Goal: Task Accomplishment & Management: Manage account settings

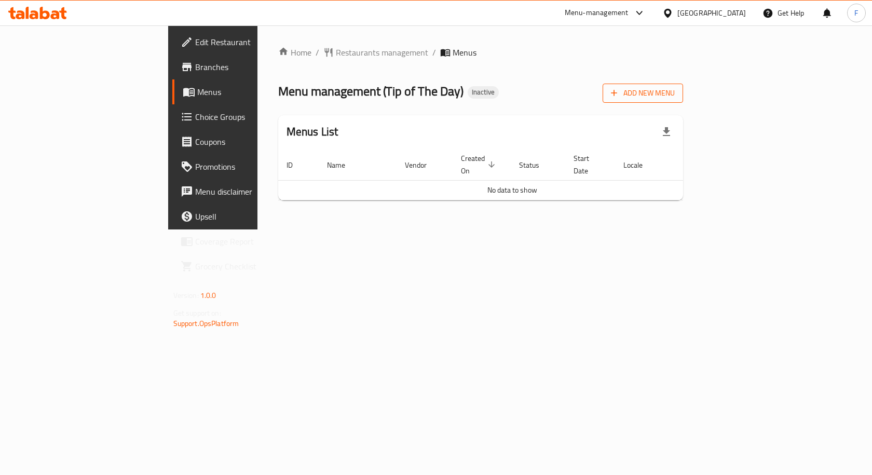
click at [675, 89] on span "Add New Menu" at bounding box center [643, 93] width 64 height 13
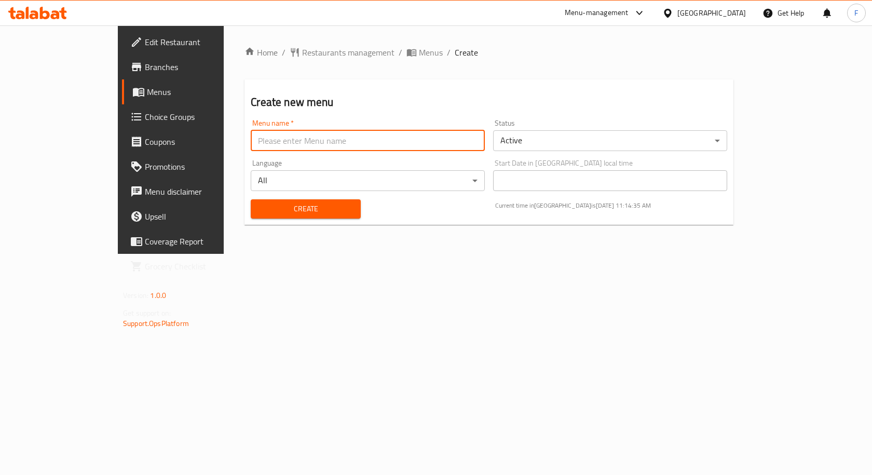
click at [308, 145] on input "text" at bounding box center [368, 140] width 234 height 21
type input "[DATE]"
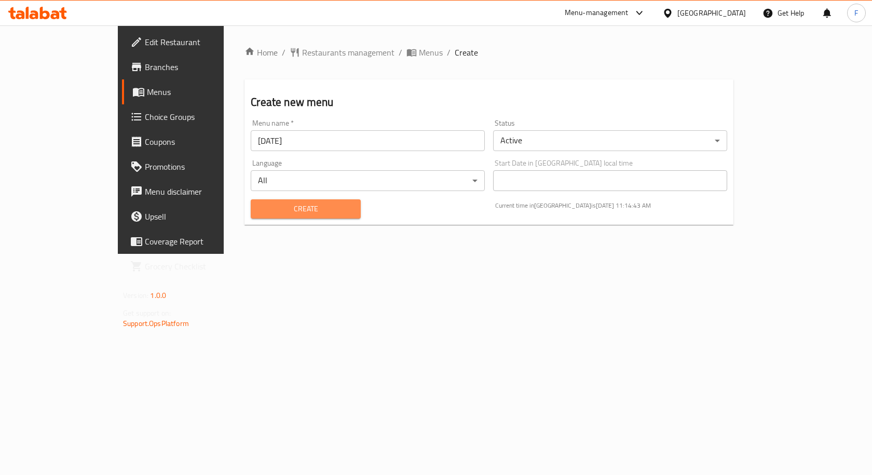
click at [256, 201] on button "Create" at bounding box center [306, 208] width 110 height 19
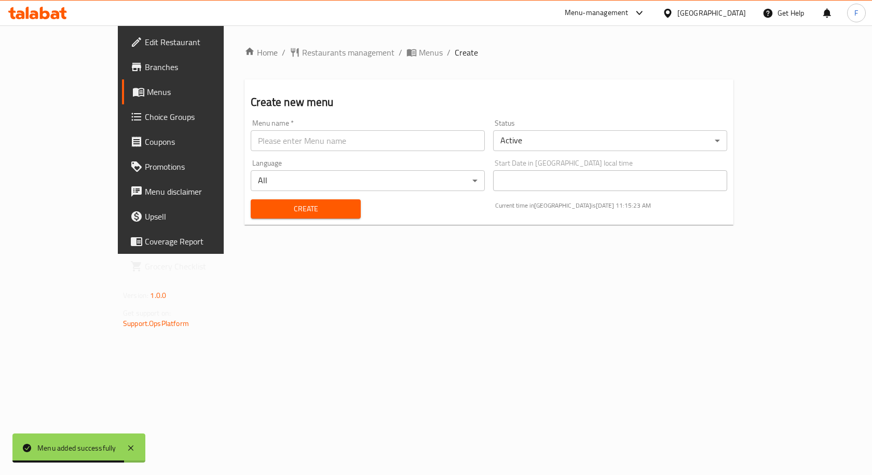
click at [147, 86] on span "Menus" at bounding box center [201, 92] width 108 height 12
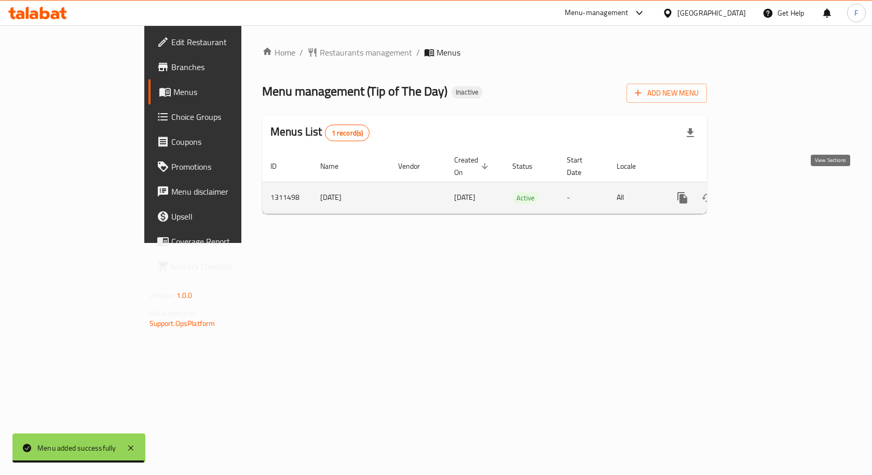
click at [763, 192] on icon "enhanced table" at bounding box center [757, 198] width 12 height 12
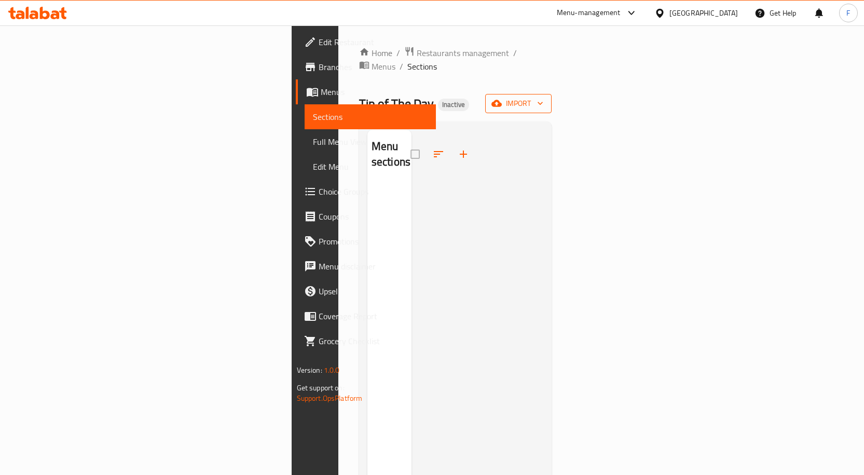
click at [502, 100] on icon "button" at bounding box center [496, 103] width 10 height 7
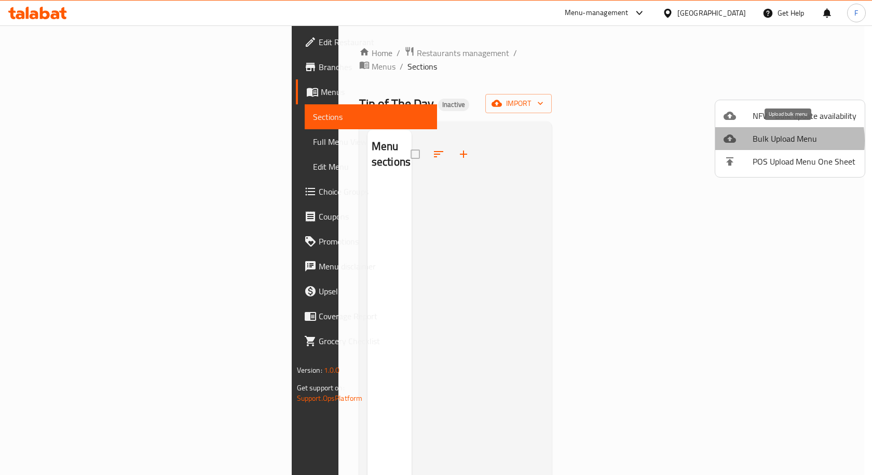
click at [767, 141] on span "Bulk Upload Menu" at bounding box center [805, 138] width 104 height 12
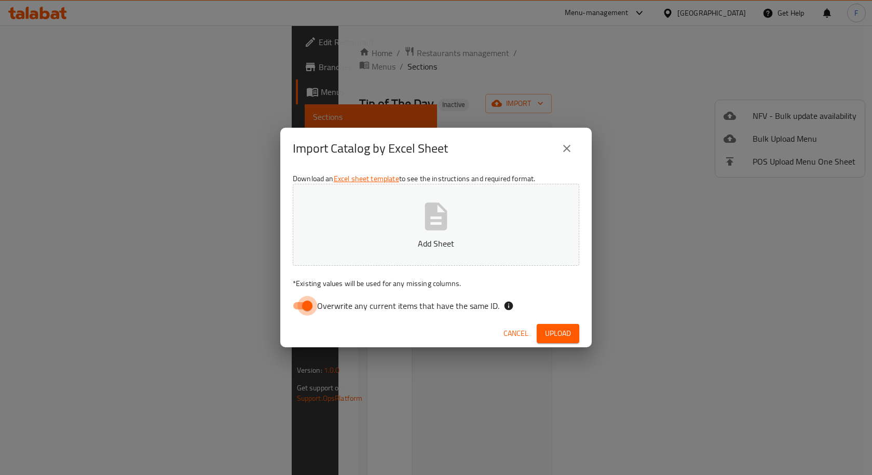
click at [298, 308] on input "Overwrite any current items that have the same ID." at bounding box center [307, 306] width 59 height 20
checkbox input "false"
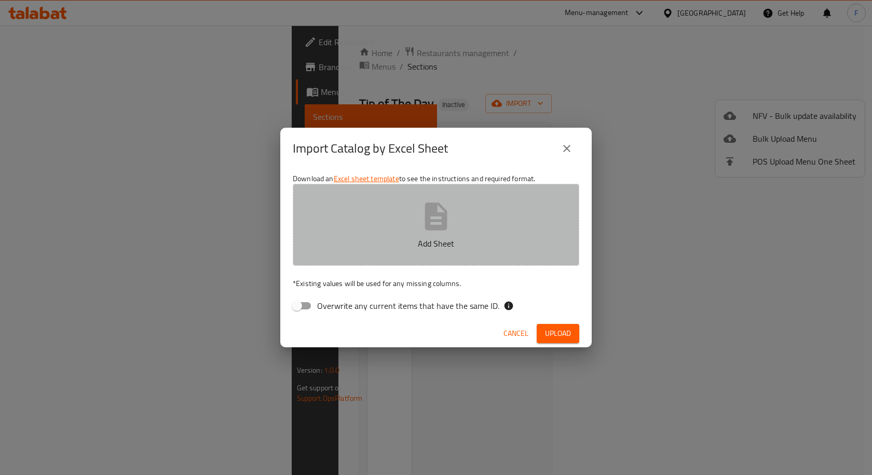
click at [439, 225] on icon "button" at bounding box center [436, 216] width 22 height 28
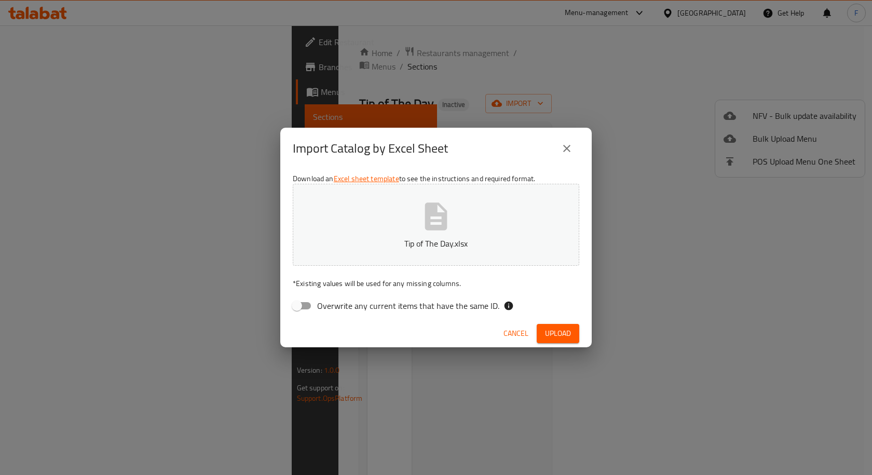
click at [558, 333] on span "Upload" at bounding box center [558, 333] width 26 height 13
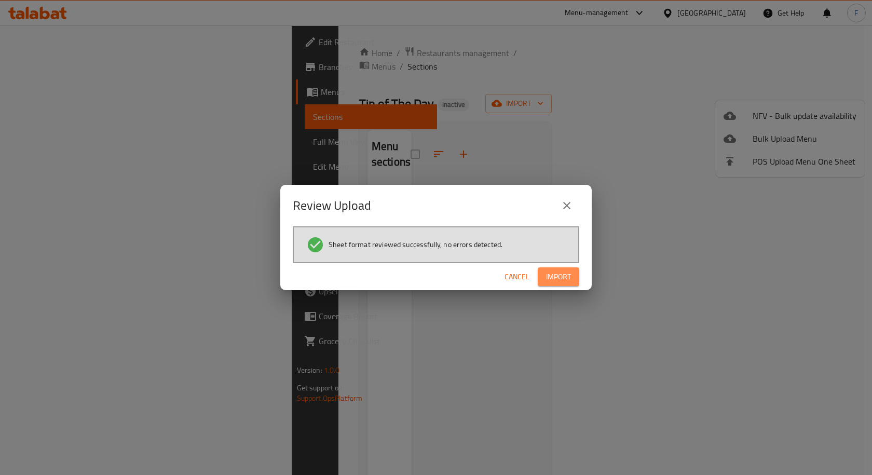
click at [557, 273] on span "Import" at bounding box center [558, 276] width 25 height 13
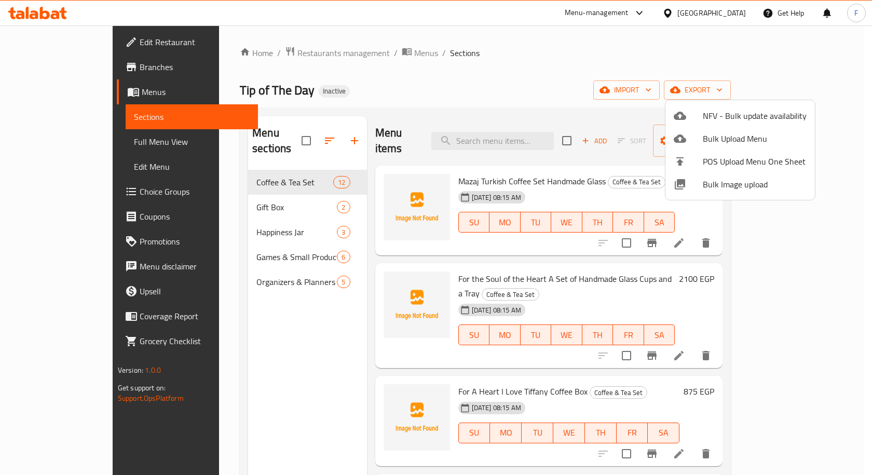
click at [216, 193] on div at bounding box center [436, 237] width 872 height 475
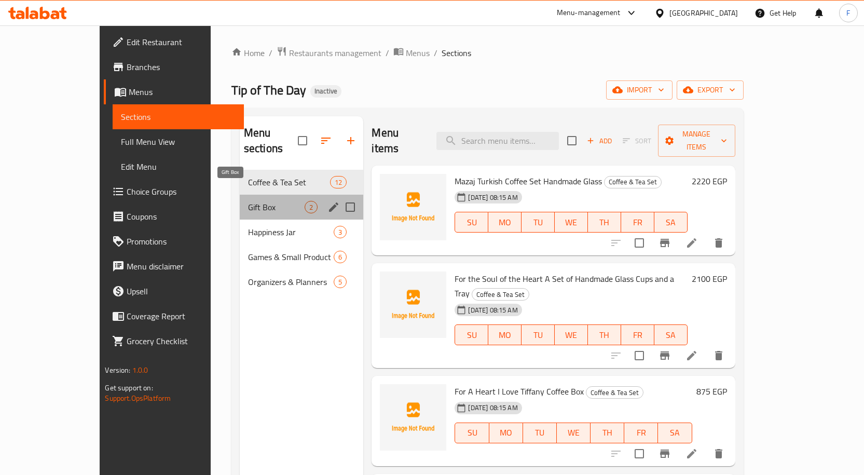
click at [248, 201] on span "Gift Box" at bounding box center [276, 207] width 57 height 12
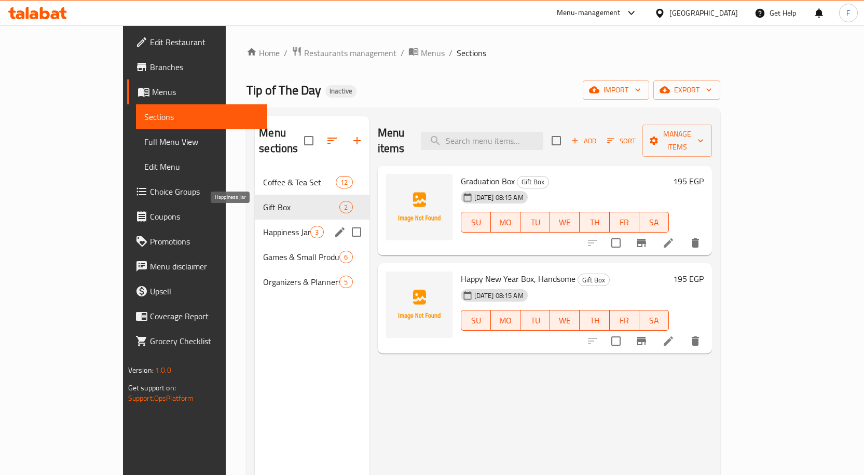
click at [263, 226] on span "Happiness Jar" at bounding box center [286, 232] width 47 height 12
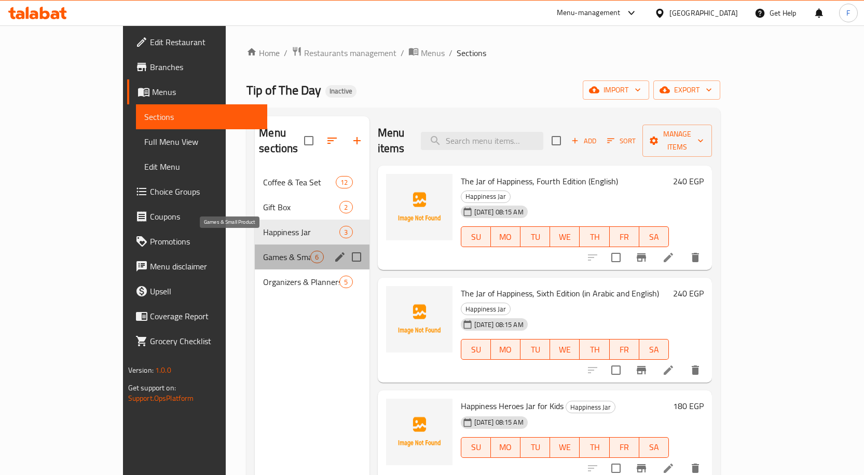
click at [263, 251] on span "Games & Small Product" at bounding box center [286, 257] width 47 height 12
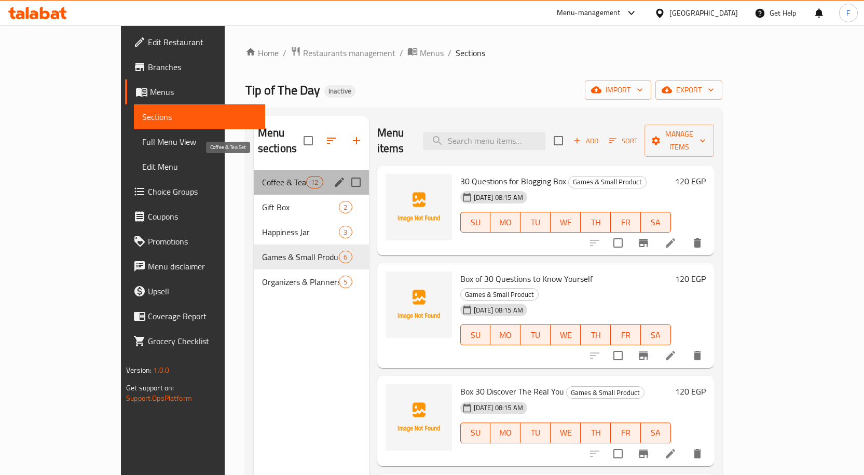
click at [262, 176] on span "Coffee & Tea Set" at bounding box center [284, 182] width 44 height 12
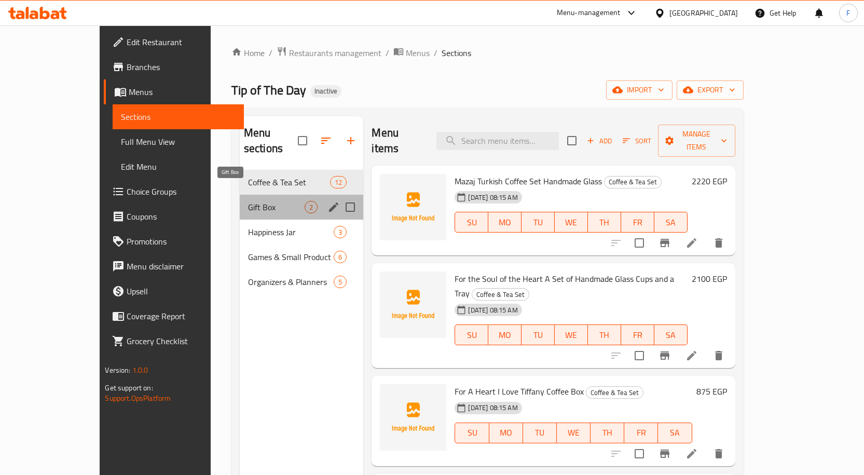
click at [248, 201] on span "Gift Box" at bounding box center [276, 207] width 57 height 12
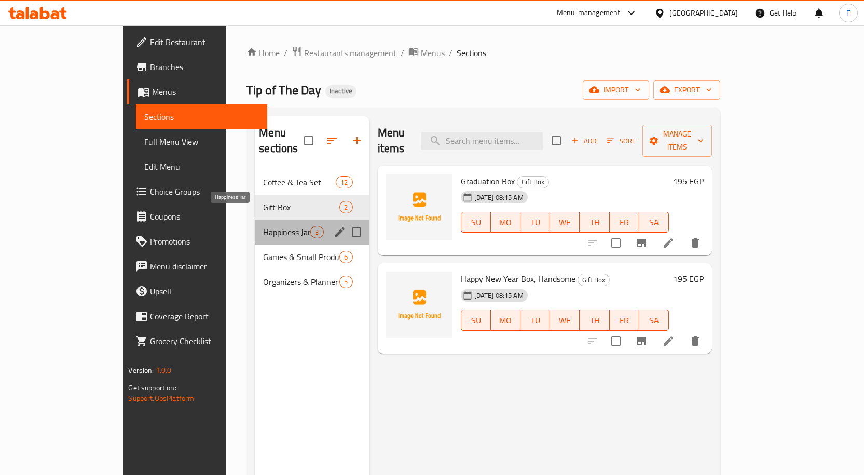
click at [263, 226] on span "Happiness Jar" at bounding box center [286, 232] width 47 height 12
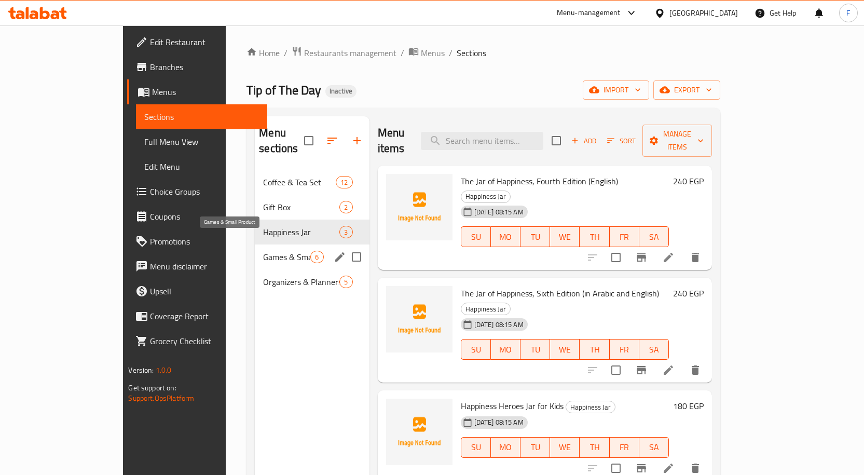
click at [263, 251] on span "Games & Small Product" at bounding box center [286, 257] width 47 height 12
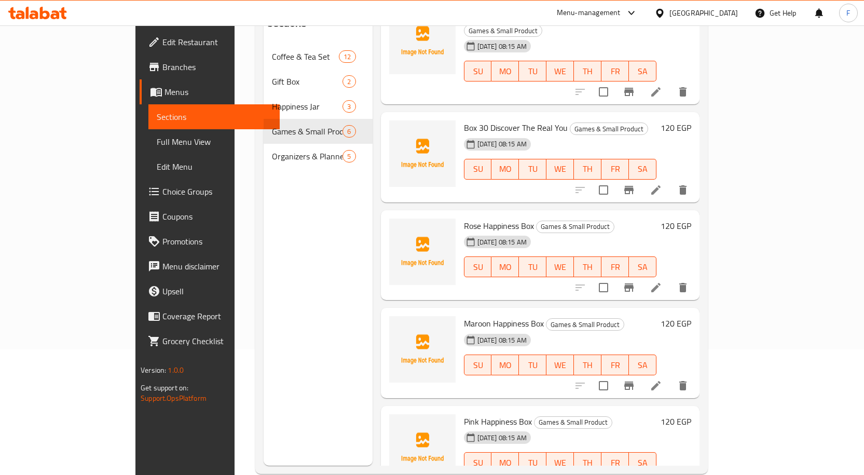
scroll to position [145, 0]
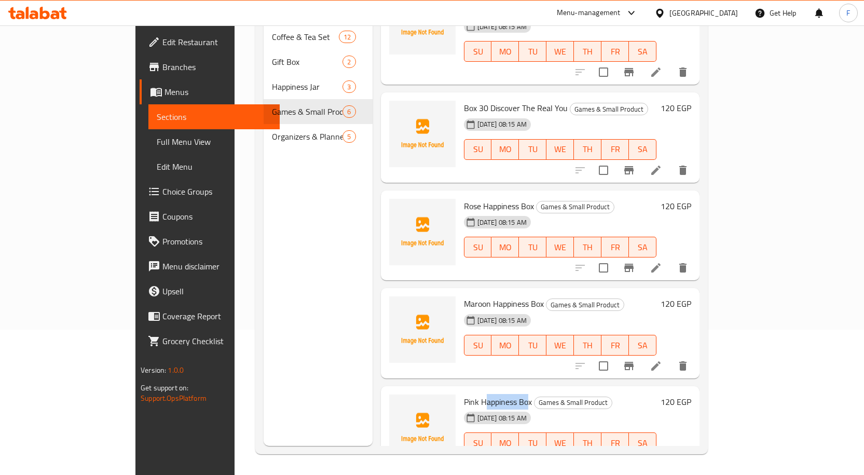
drag, startPoint x: 454, startPoint y: 367, endPoint x: 496, endPoint y: 363, distance: 41.7
click at [496, 390] on div "Pink Happiness Box Games & Small Product [DATE] 08:15 AM SU MO TU WE TH FR SA" at bounding box center [560, 431] width 201 height 82
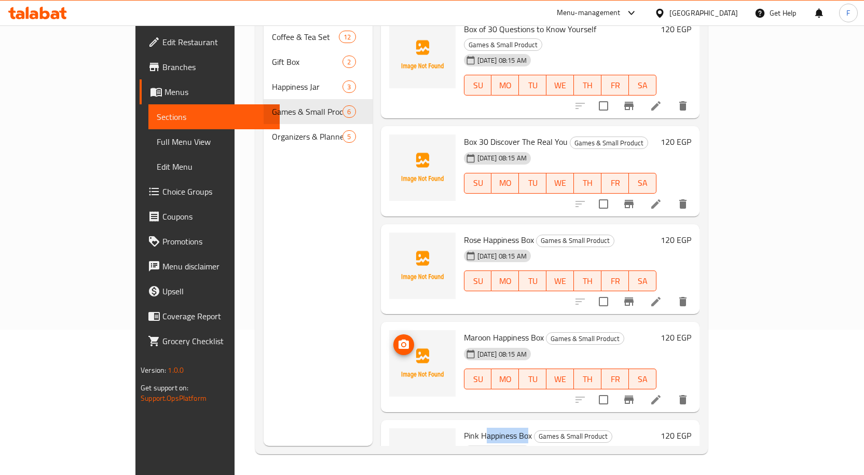
scroll to position [86, 0]
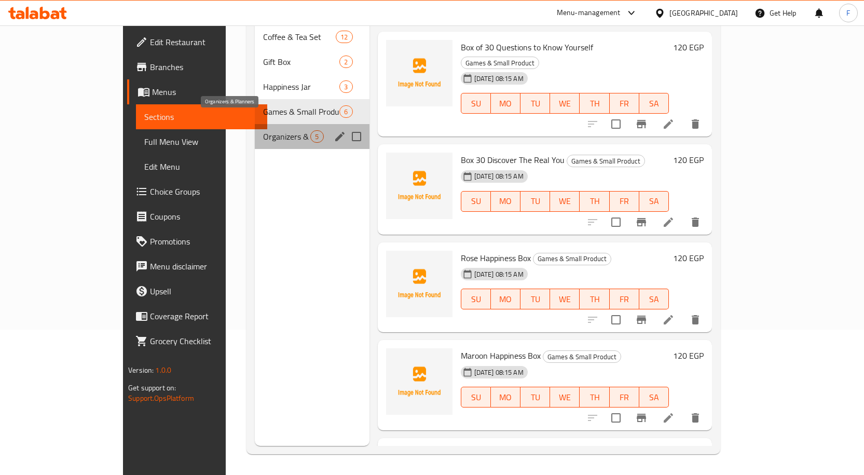
click at [263, 130] on span "Organizers & Planners" at bounding box center [286, 136] width 47 height 12
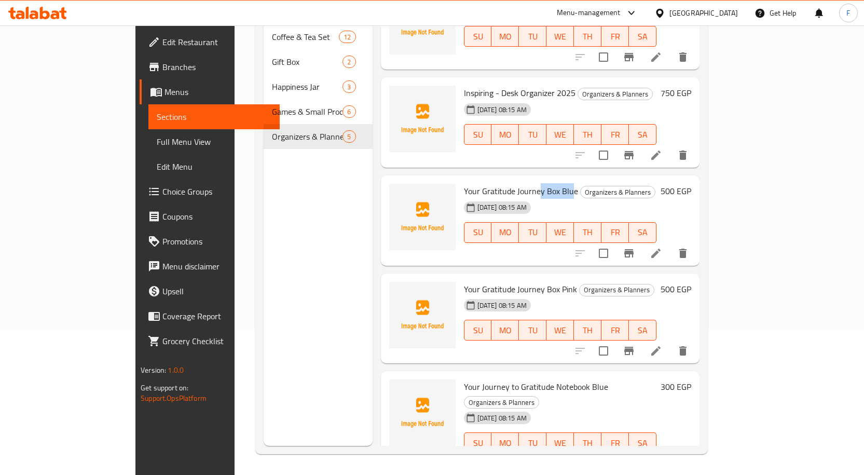
drag, startPoint x: 507, startPoint y: 174, endPoint x: 538, endPoint y: 171, distance: 30.7
click at [538, 183] on span "Your Gratitude Journey Box Blue" at bounding box center [521, 191] width 114 height 16
drag, startPoint x: 450, startPoint y: 270, endPoint x: 544, endPoint y: 263, distance: 94.2
click at [544, 278] on div "Your Gratitude Journey Box Pink Organizers & Planners [DATE] 08:15 AM SU MO TU …" at bounding box center [560, 319] width 201 height 82
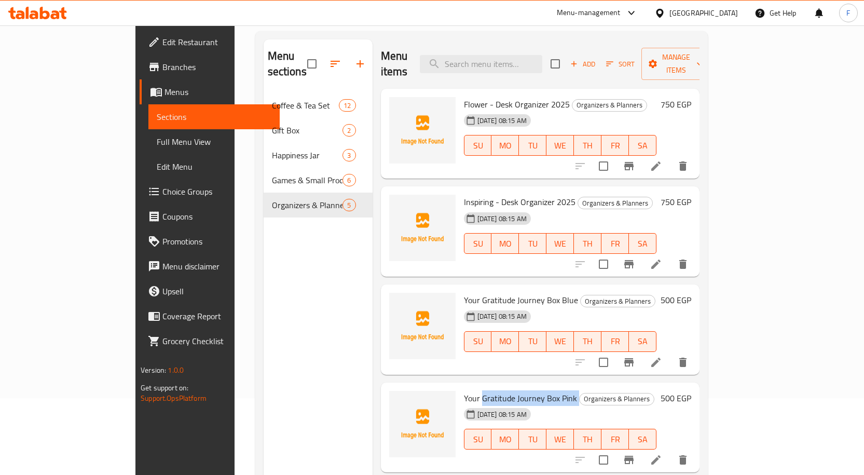
scroll to position [0, 0]
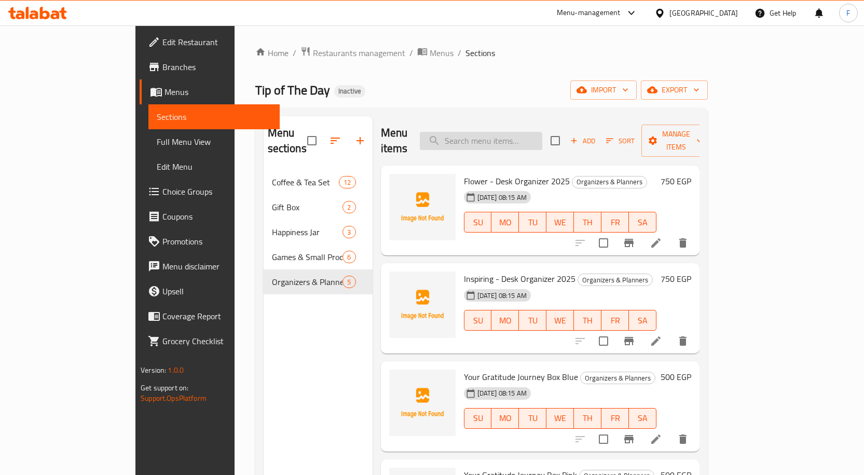
click at [512, 138] on input "search" at bounding box center [481, 141] width 122 height 18
paste input "ملهم - منظم مكتبي 2025"
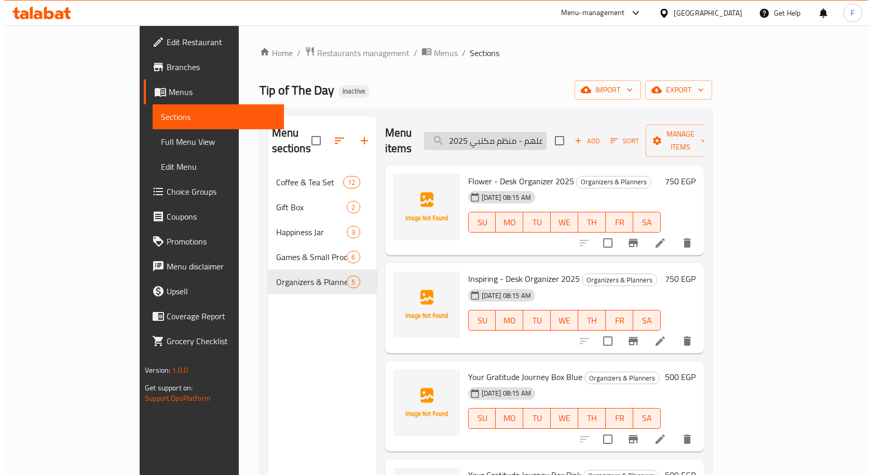
scroll to position [0, 2]
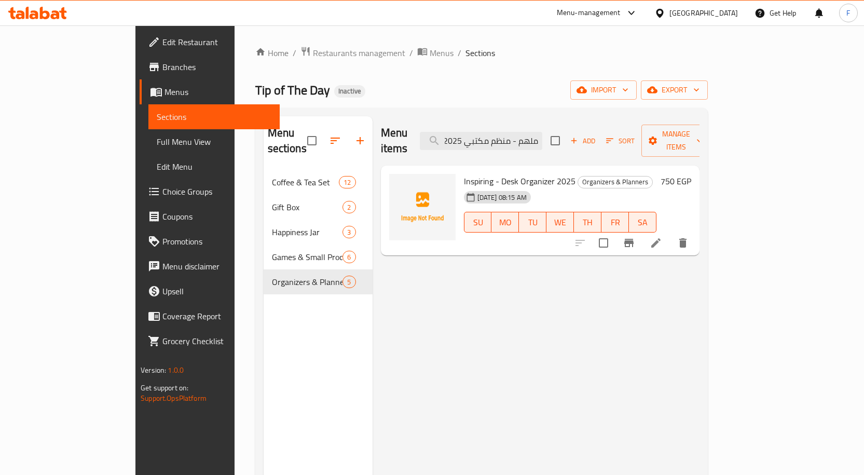
type input "ملهم - منظم مكتبي 2025"
click at [662, 237] on icon at bounding box center [656, 243] width 12 height 12
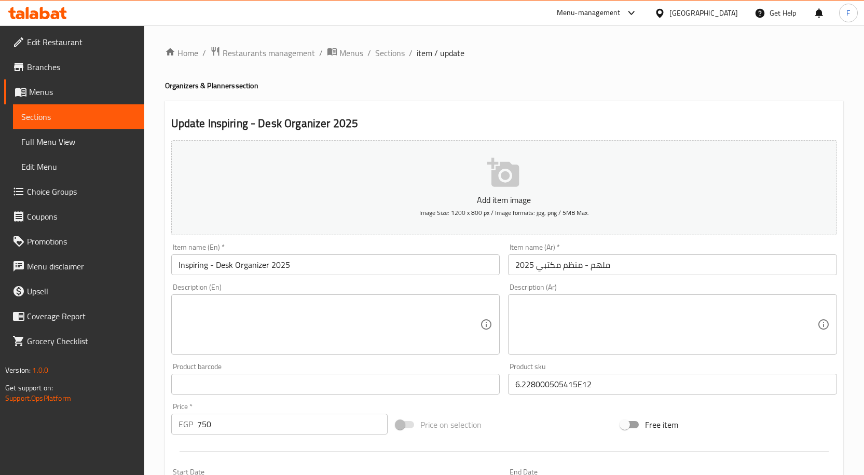
click at [339, 255] on input "Inspiring - Desk Organizer 2025" at bounding box center [335, 264] width 329 height 21
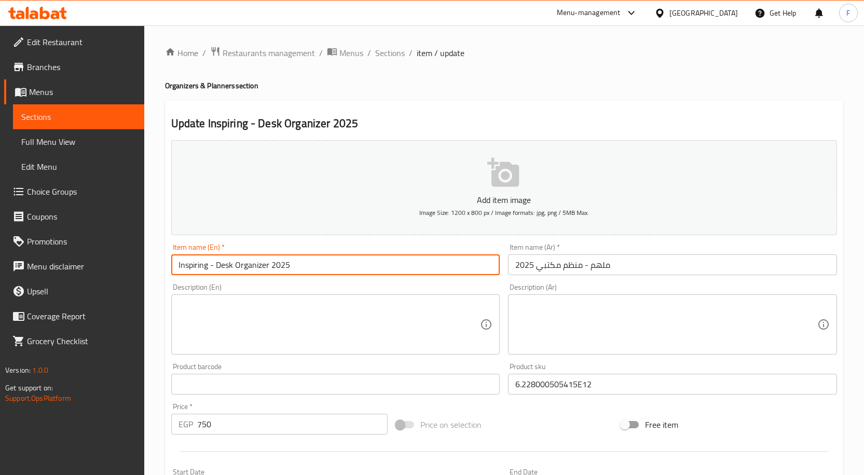
click at [339, 255] on input "Inspiring - Desk Organizer 2025" at bounding box center [335, 264] width 329 height 21
paste input ""Molhem - Desk Organizer 2025 ""
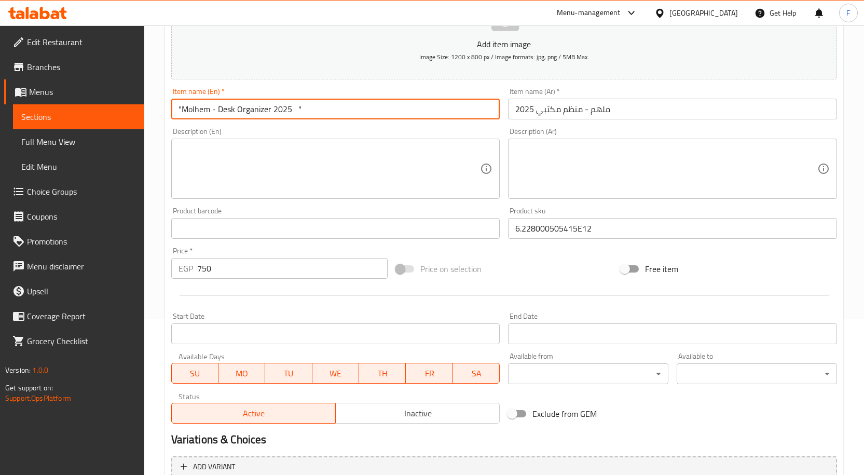
scroll to position [52, 0]
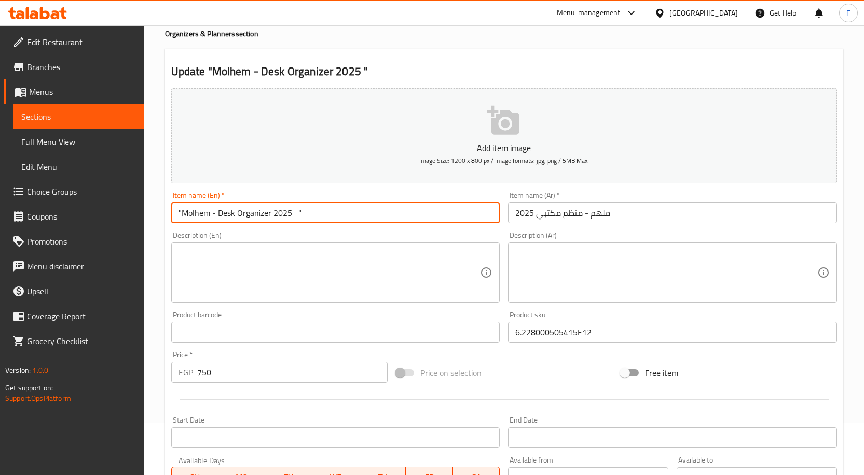
drag, startPoint x: 308, startPoint y: 213, endPoint x: 297, endPoint y: 214, distance: 10.9
click at [297, 214] on input ""Molhem - Desk Organizer 2025 "" at bounding box center [335, 212] width 329 height 21
drag, startPoint x: 181, startPoint y: 212, endPoint x: 174, endPoint y: 213, distance: 6.9
click at [174, 213] on input ""Molhem - Desk Organizer 2025" at bounding box center [335, 212] width 329 height 21
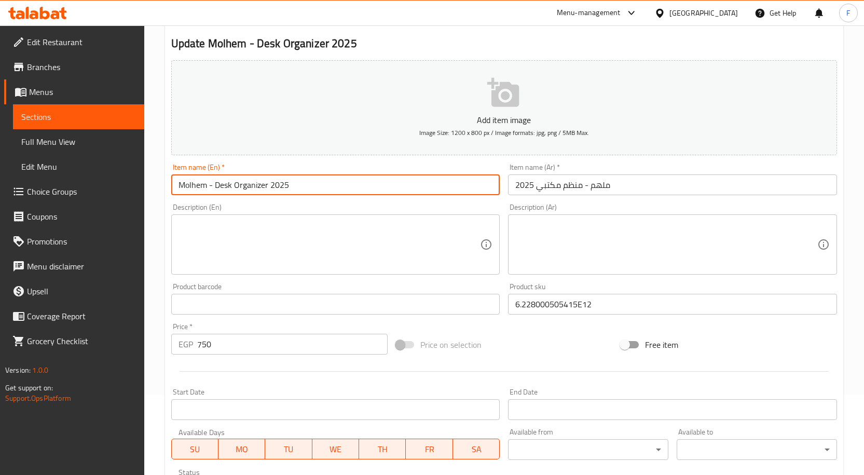
scroll to position [258, 0]
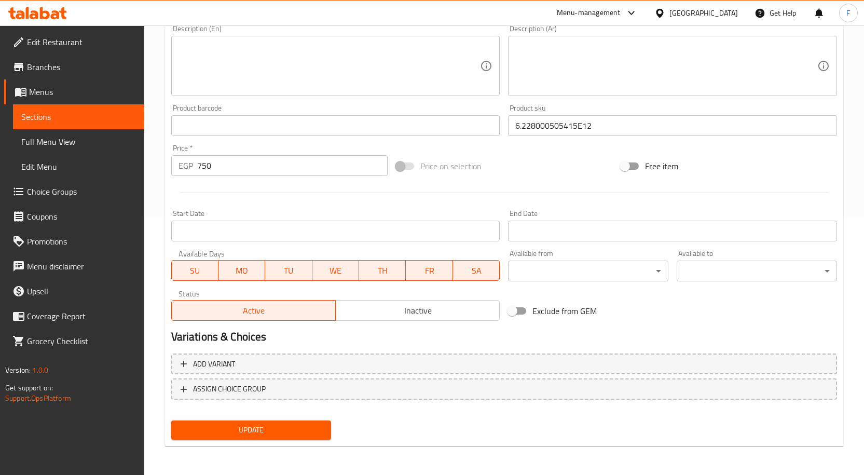
type input "Molhem - Desk Organizer 2025"
click at [283, 431] on span "Update" at bounding box center [252, 429] width 144 height 13
click at [288, 432] on span "Update" at bounding box center [252, 429] width 144 height 13
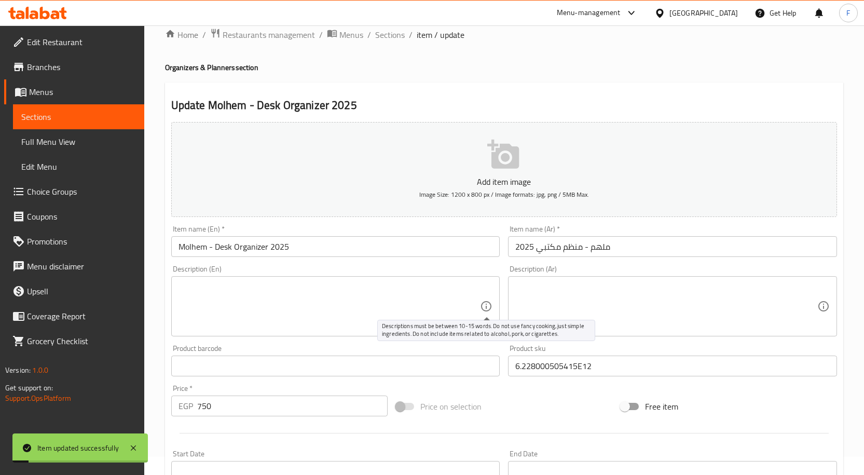
scroll to position [0, 0]
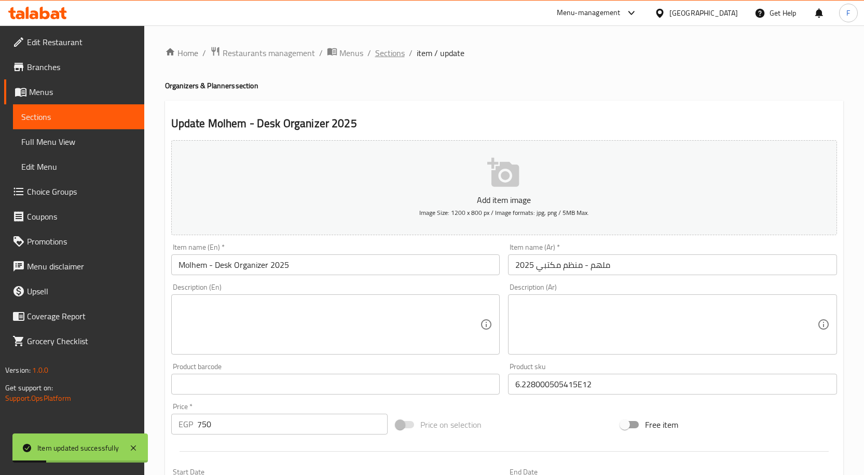
click at [390, 55] on span "Sections" at bounding box center [390, 53] width 30 height 12
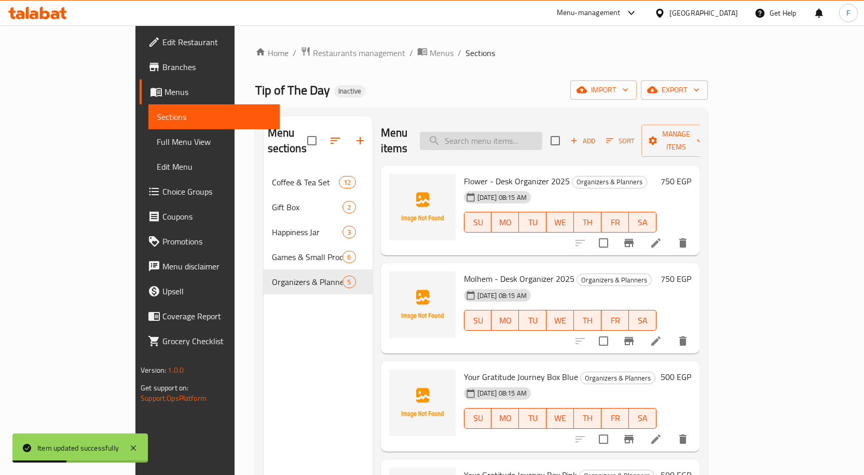
click at [516, 138] on input "search" at bounding box center [481, 141] width 122 height 18
drag, startPoint x: 435, startPoint y: 167, endPoint x: 471, endPoint y: 170, distance: 36.5
click at [464, 173] on span "Flower - Desk Organizer 2025" at bounding box center [517, 181] width 106 height 16
drag, startPoint x: 475, startPoint y: 170, endPoint x: 511, endPoint y: 167, distance: 35.9
click at [511, 173] on span "Flower - Desk Organizer 2025" at bounding box center [517, 181] width 106 height 16
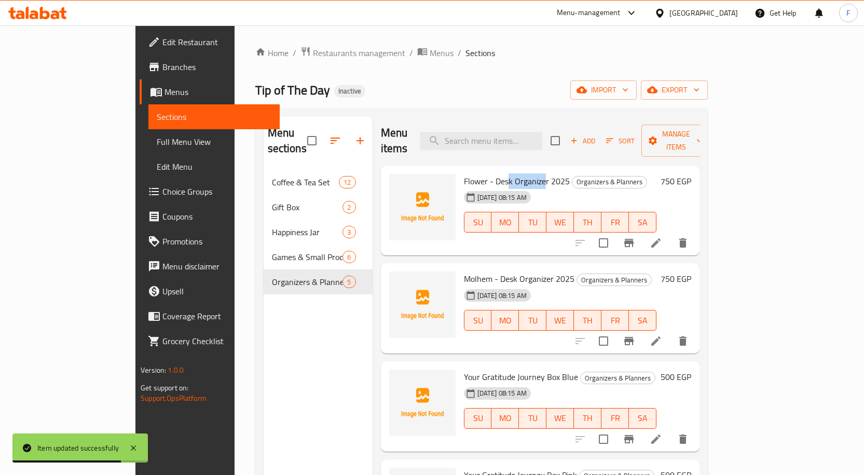
click at [497, 173] on span "Flower - Desk Organizer 2025" at bounding box center [517, 181] width 106 height 16
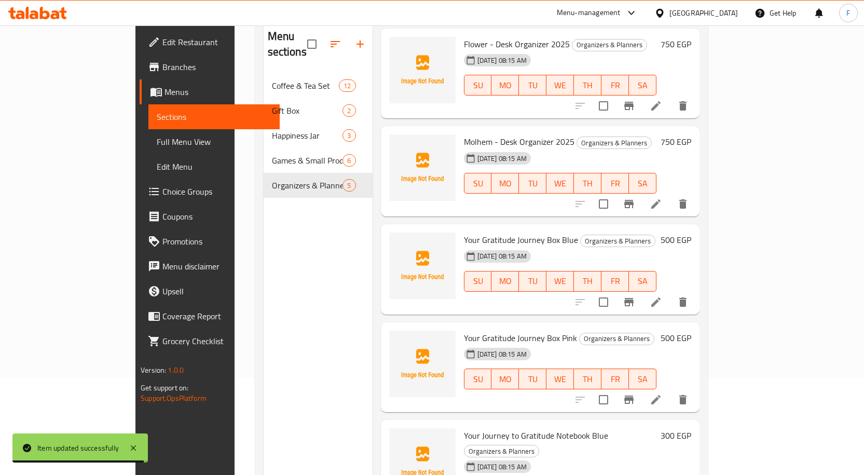
scroll to position [104, 0]
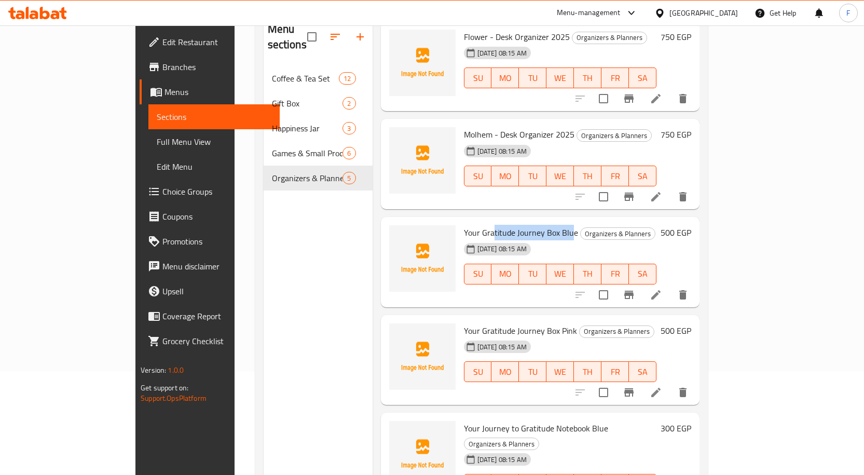
drag, startPoint x: 460, startPoint y: 216, endPoint x: 536, endPoint y: 215, distance: 75.8
click at [536, 225] on span "Your Gratitude Journey Box Blue" at bounding box center [521, 233] width 114 height 16
click at [464, 323] on span "Your Gratitude Journey Box Pink" at bounding box center [520, 331] width 113 height 16
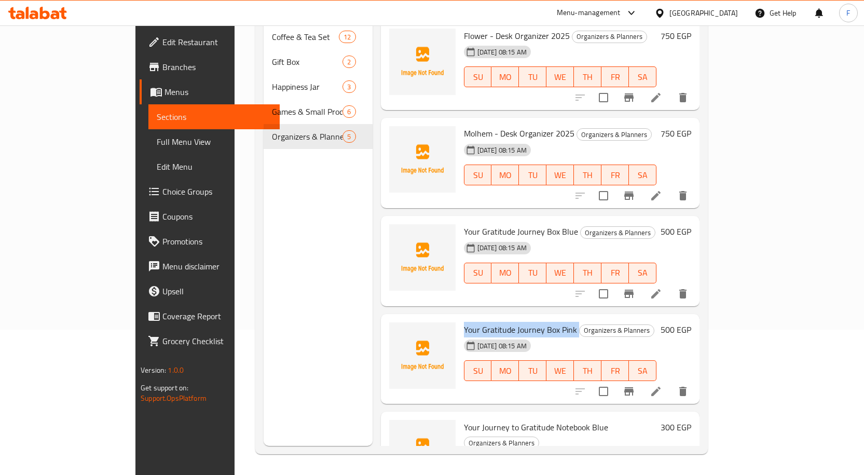
scroll to position [0, 0]
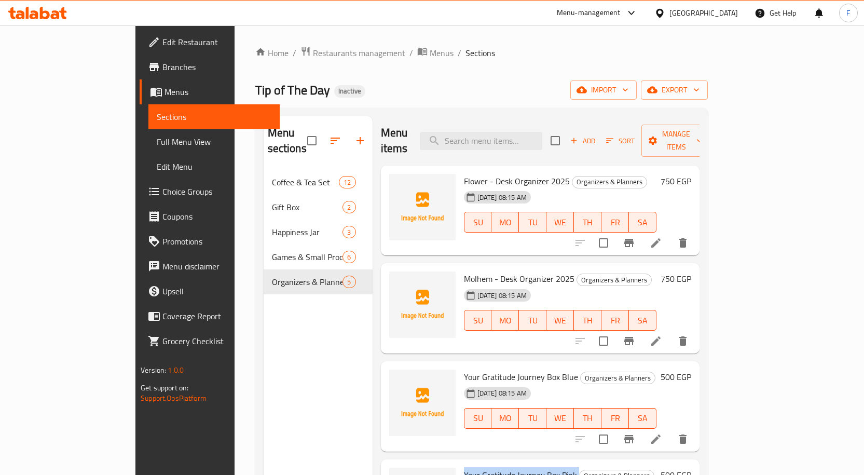
click at [157, 145] on span "Full Menu View" at bounding box center [214, 141] width 115 height 12
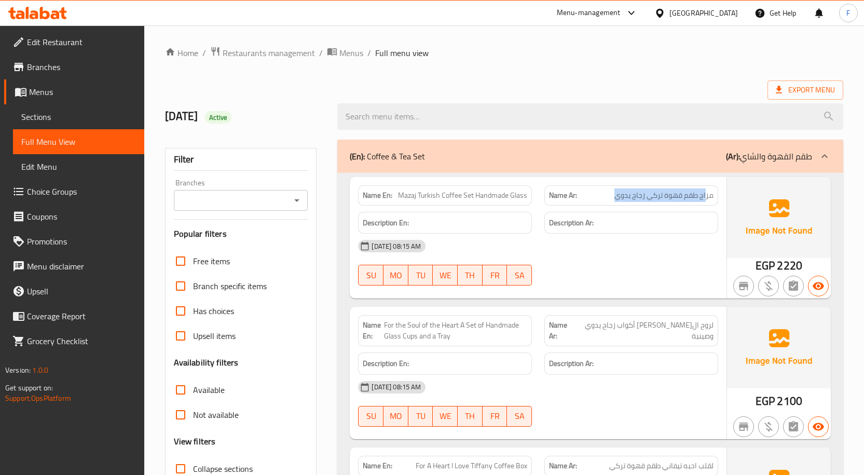
drag, startPoint x: 679, startPoint y: 193, endPoint x: 613, endPoint y: 193, distance: 65.4
click at [613, 193] on p "Name Ar: مزاج طقم قهوة تركي زجاج يدوي" at bounding box center [631, 195] width 165 height 11
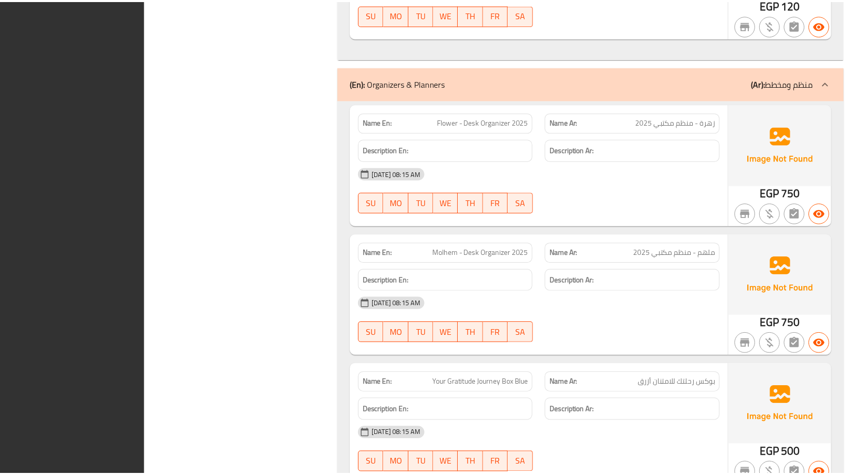
scroll to position [3636, 0]
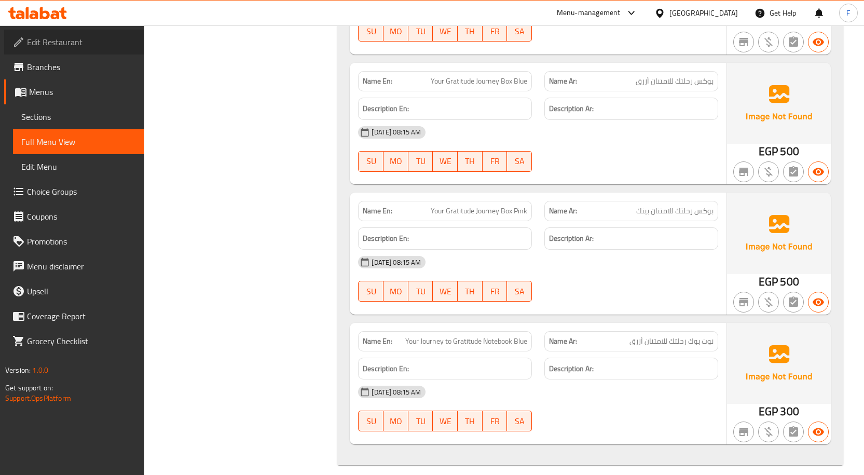
click at [53, 45] on span "Edit Restaurant" at bounding box center [81, 42] width 109 height 12
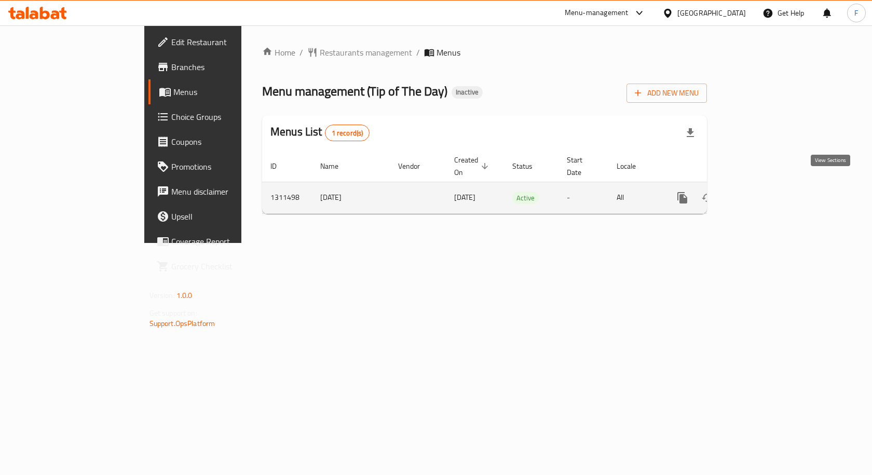
click at [762, 193] on icon "enhanced table" at bounding box center [757, 197] width 9 height 9
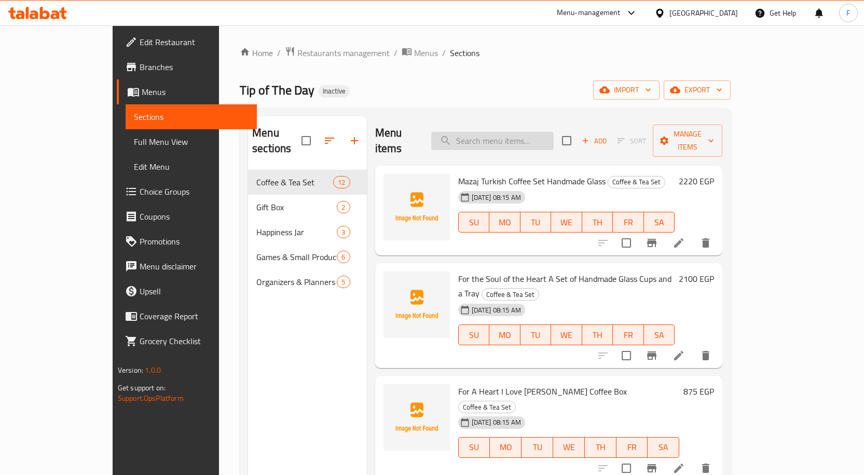
click at [530, 135] on input "search" at bounding box center [492, 141] width 122 height 18
paste input "لقلب احبه تيفاني طقم قهوة تركي"
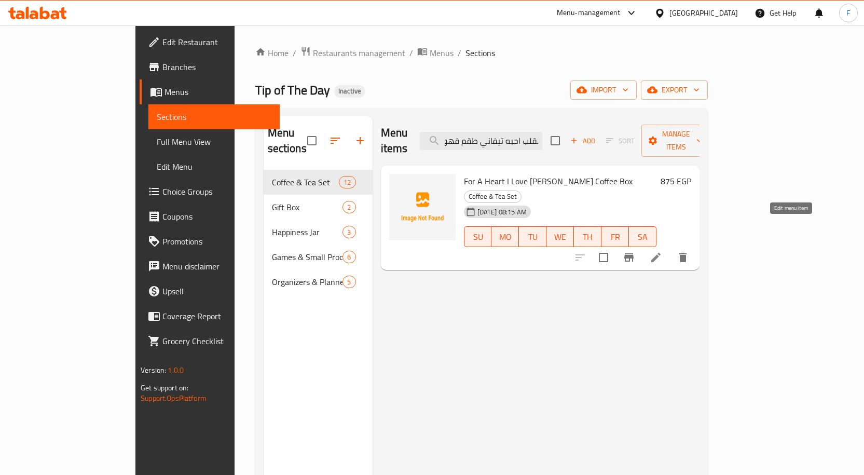
type input "لقلب احبه تيفاني طقم قهوة تركي"
click at [662, 251] on icon at bounding box center [656, 257] width 12 height 12
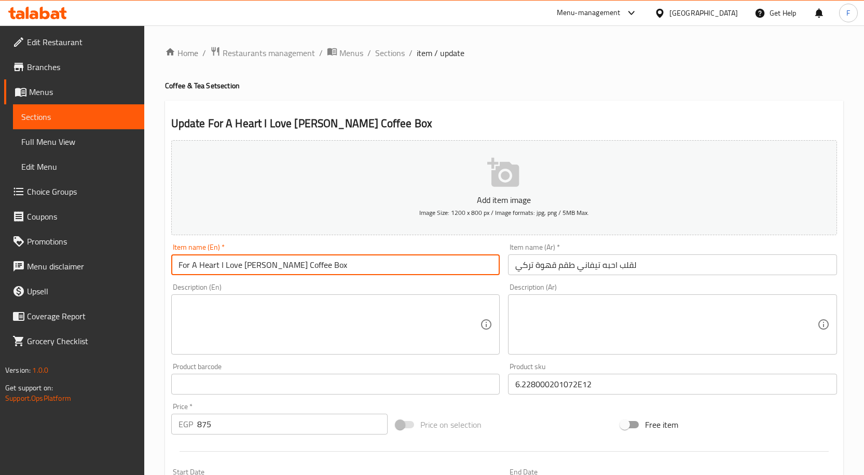
click at [401, 264] on input "For A Heart I Love Tiffany Coffee Box" at bounding box center [335, 264] width 329 height 21
paste input "Set"
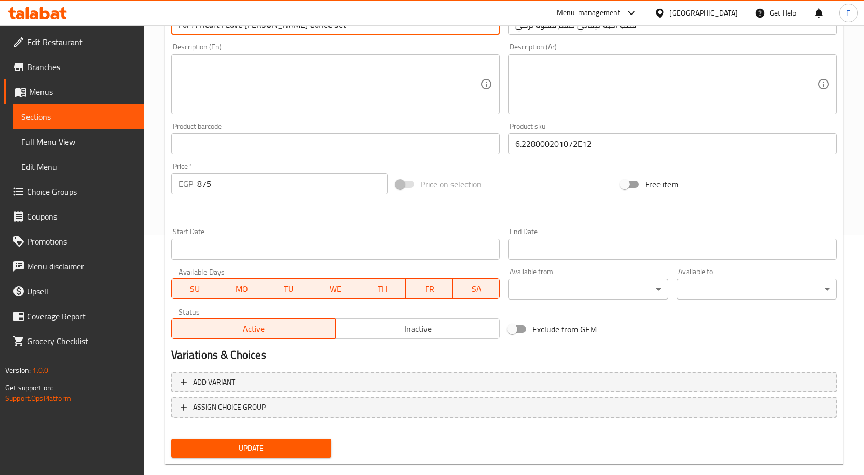
scroll to position [258, 0]
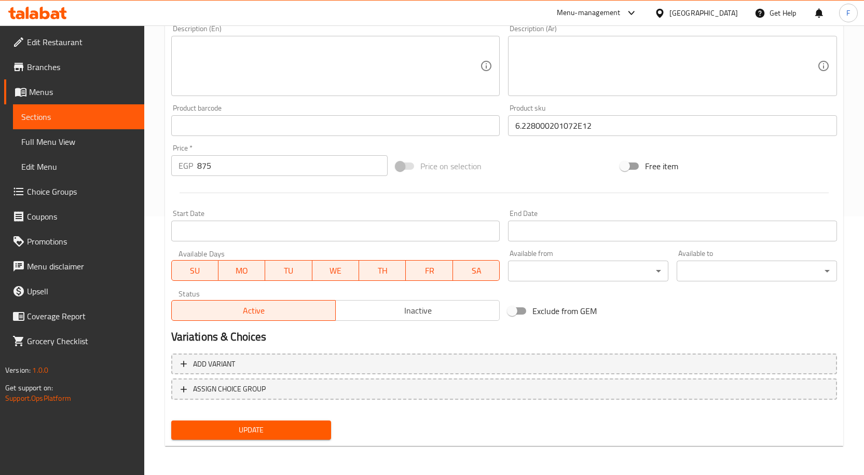
type input "For A Heart I Love Tiffany Coffee Set"
click at [300, 432] on span "Update" at bounding box center [252, 429] width 144 height 13
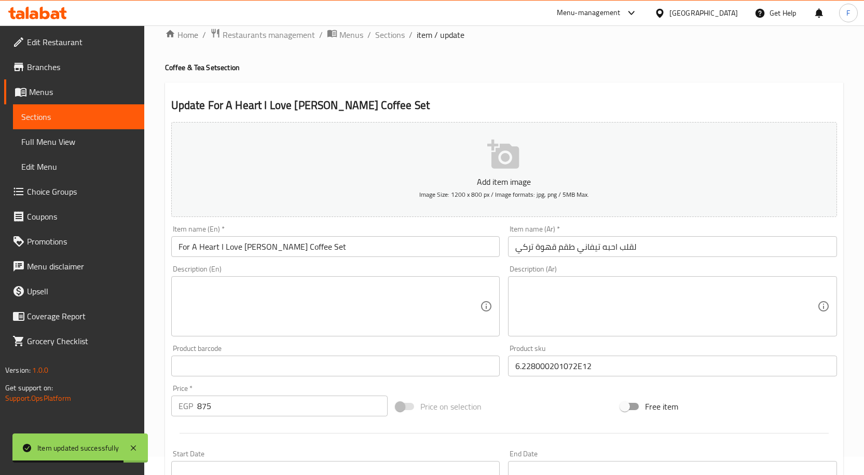
scroll to position [0, 0]
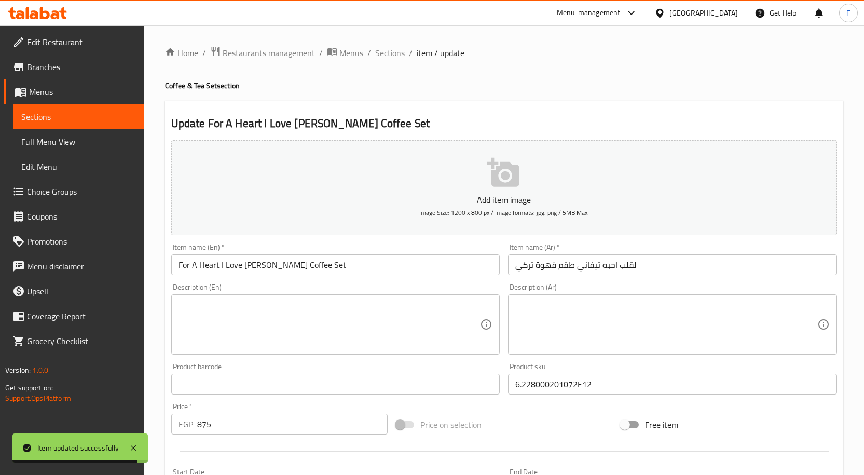
click at [388, 55] on span "Sections" at bounding box center [390, 53] width 30 height 12
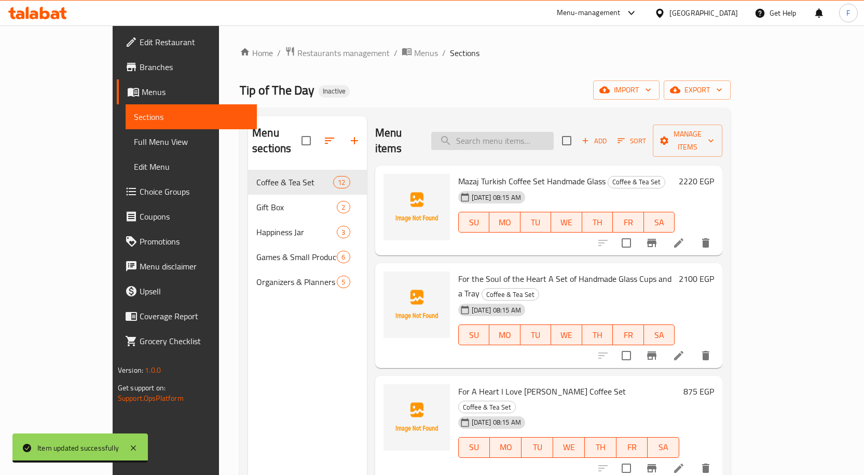
click at [500, 138] on input "search" at bounding box center [492, 141] width 122 height 18
paste input "مج كيرفى زمرد"
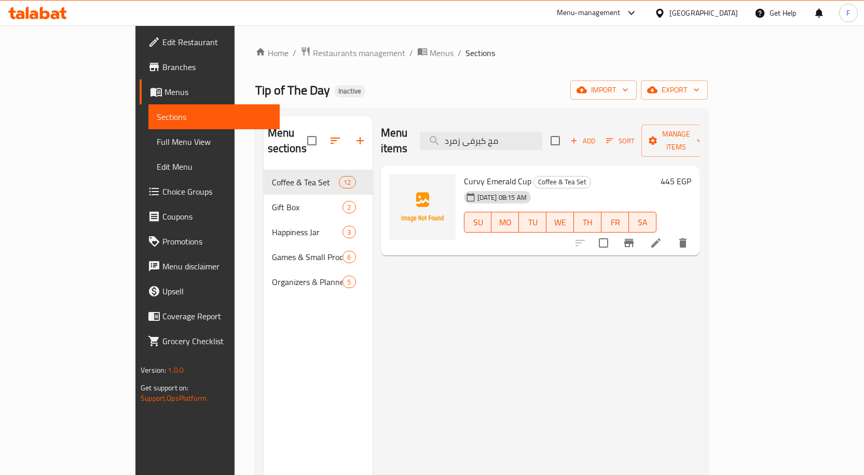
type input "مج كيرفى زمرد"
click at [662, 237] on icon at bounding box center [656, 243] width 12 height 12
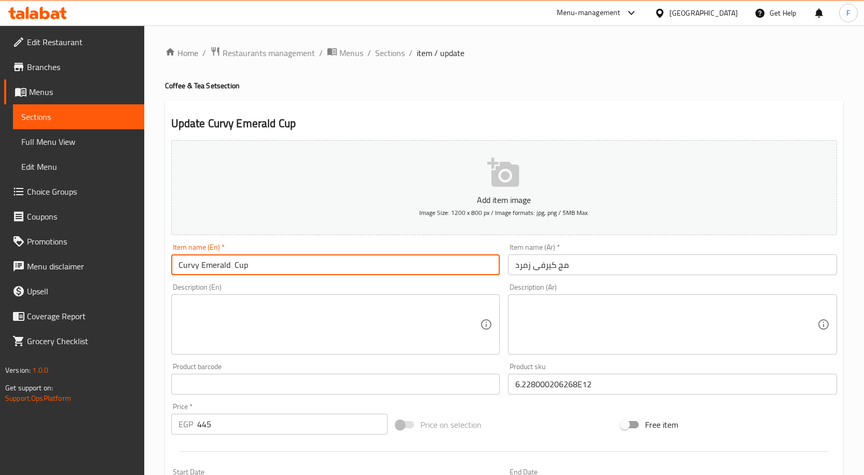
click at [236, 264] on input "Curvy Emerald Cup" at bounding box center [335, 264] width 329 height 21
click at [237, 264] on input "Curvy Emerald Cup" at bounding box center [335, 264] width 329 height 21
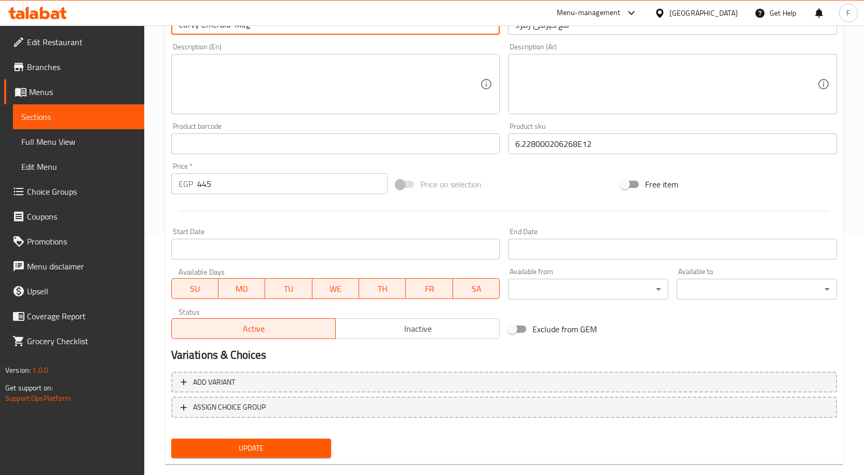
scroll to position [258, 0]
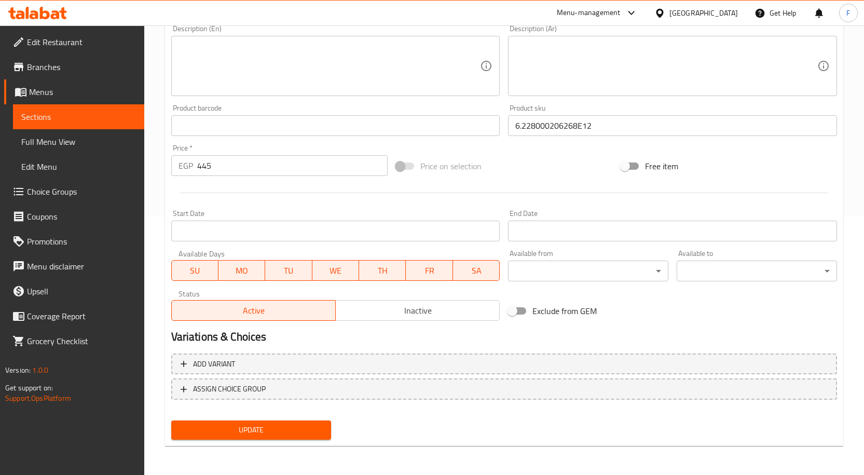
type input "Curvy Emerald Mug"
click at [307, 431] on span "Update" at bounding box center [252, 429] width 144 height 13
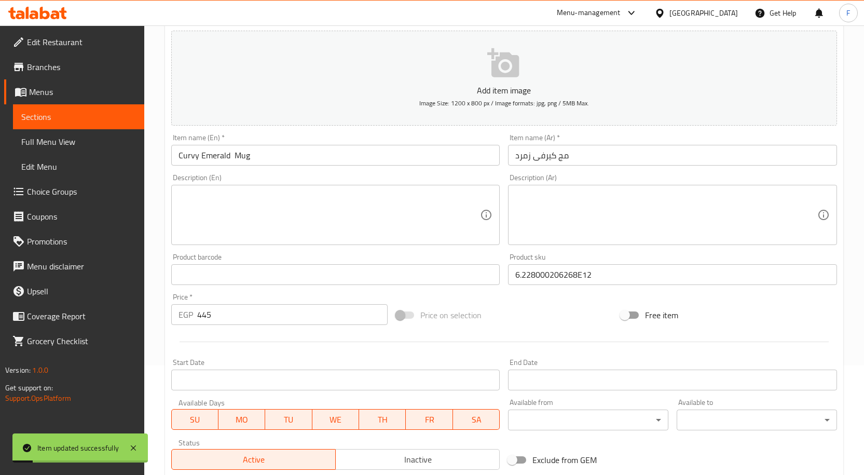
scroll to position [103, 0]
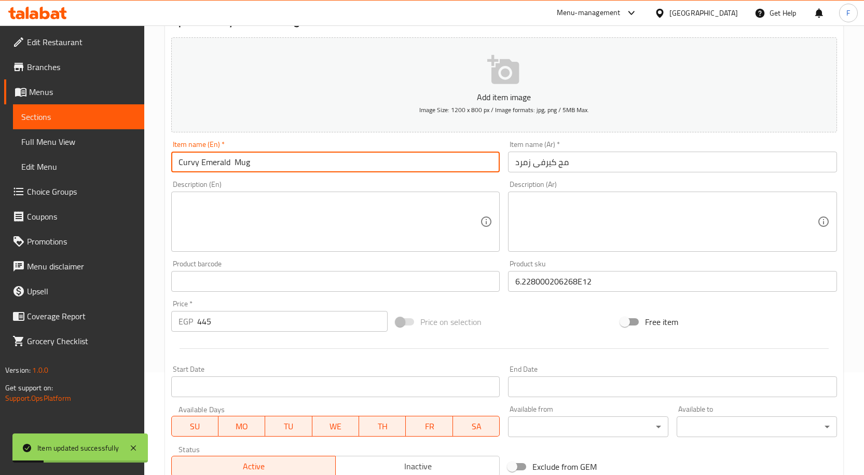
click at [244, 166] on input "Curvy Emerald Mug" at bounding box center [335, 162] width 329 height 21
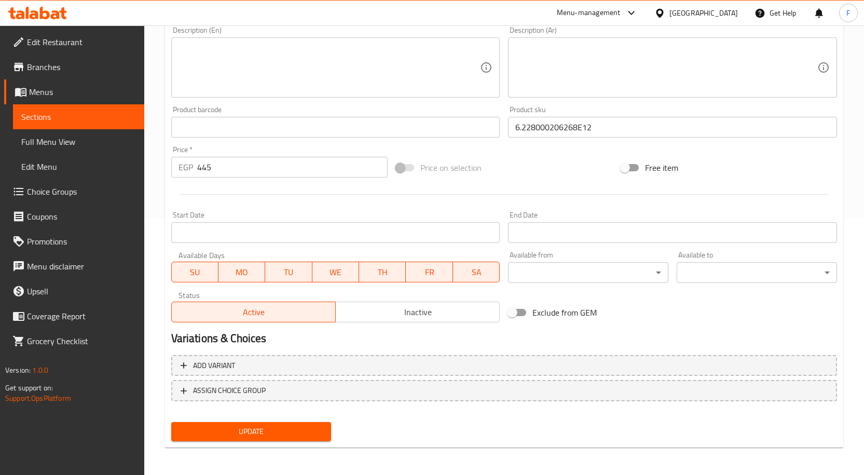
scroll to position [258, 0]
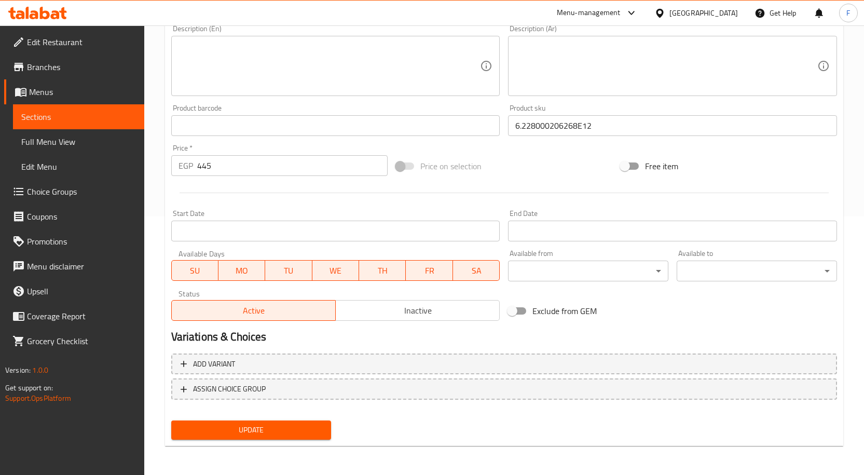
click at [269, 434] on span "Update" at bounding box center [252, 429] width 144 height 13
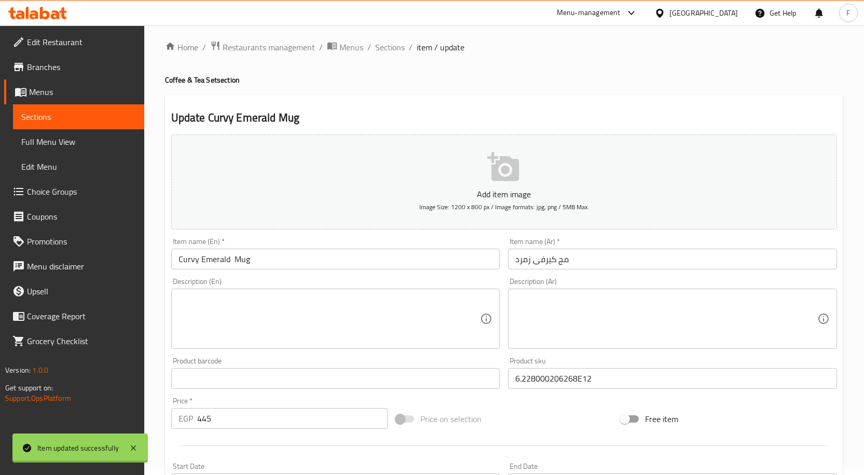
scroll to position [0, 0]
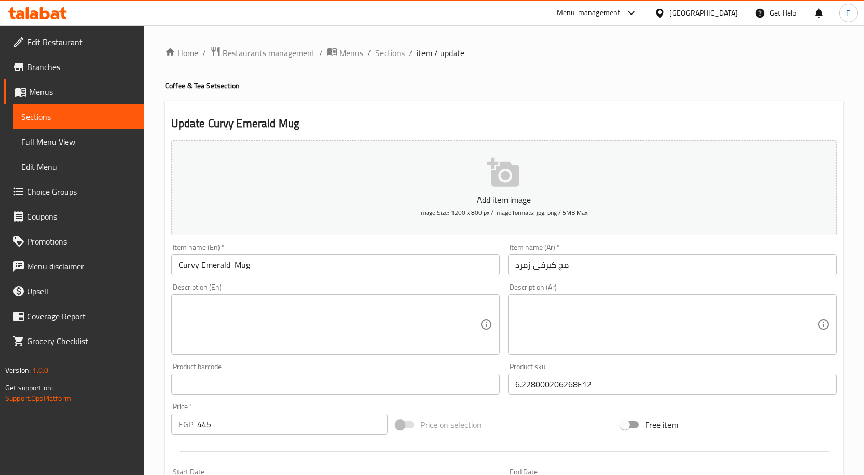
click at [390, 50] on span "Sections" at bounding box center [390, 53] width 30 height 12
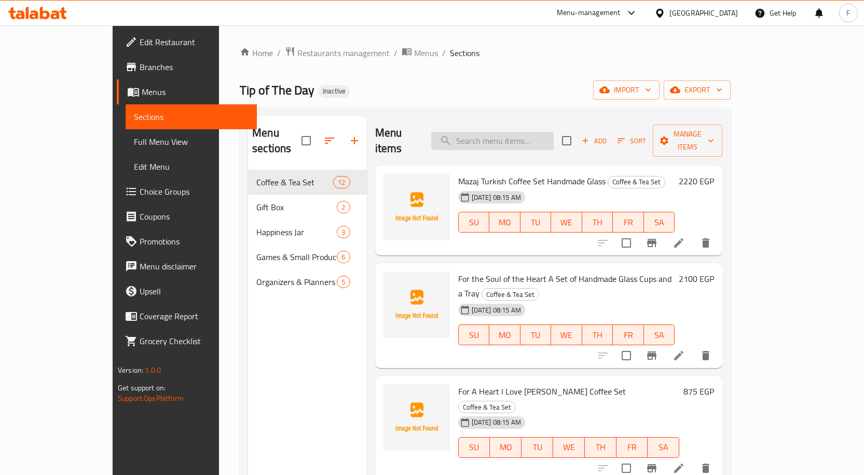
click at [513, 135] on input "search" at bounding box center [492, 141] width 122 height 18
paste input "Box 30 Discover The Real You"
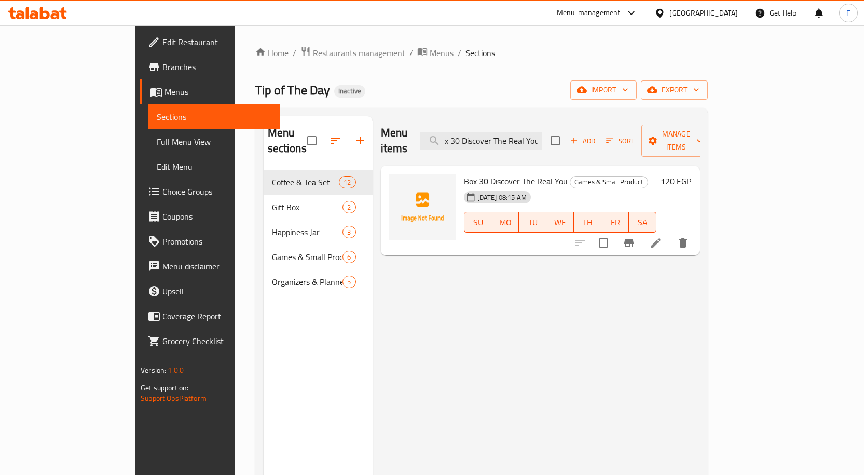
type input "Box 30 Discover The Real You"
click at [671, 236] on li at bounding box center [655, 243] width 29 height 19
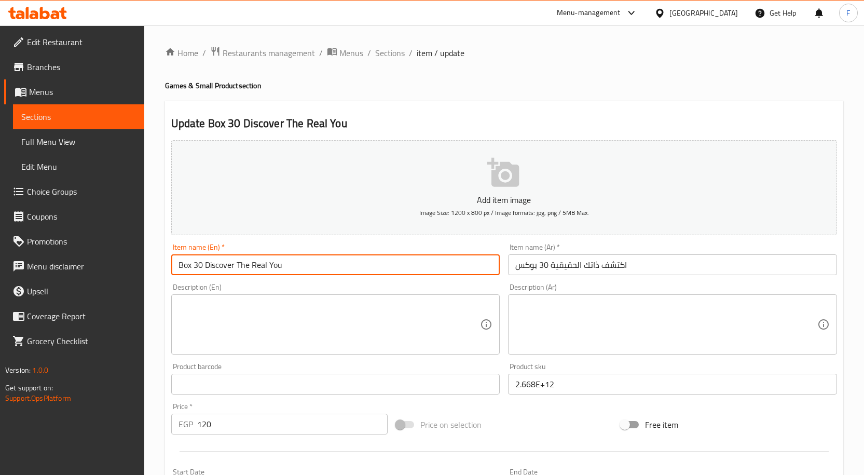
drag, startPoint x: 205, startPoint y: 267, endPoint x: 296, endPoint y: 264, distance: 91.4
click at [296, 264] on input "Box 30 Discover The Real You" at bounding box center [335, 264] width 329 height 21
click at [334, 266] on input "Box 30 Discover The Real You" at bounding box center [335, 264] width 329 height 21
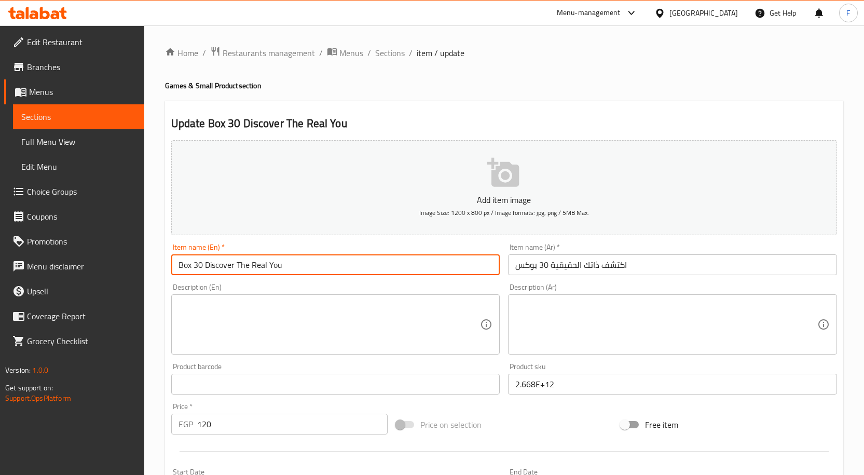
paste input "Discover The Real You 30"
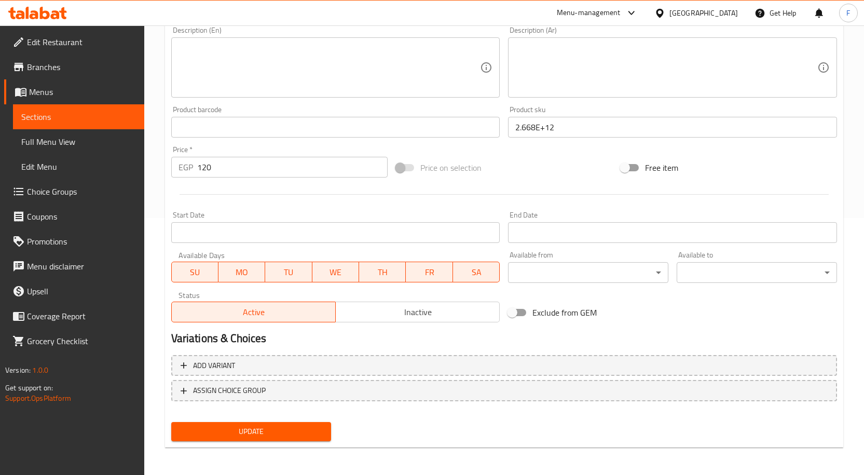
scroll to position [258, 0]
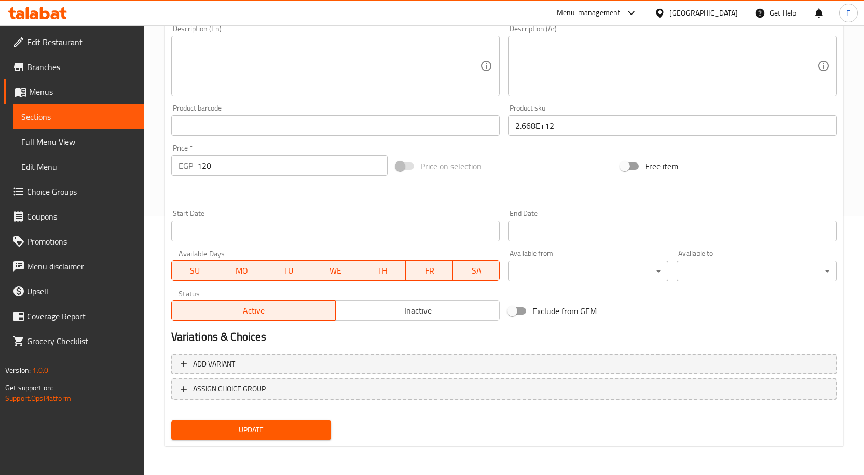
type input "Box Discover The Real You 30"
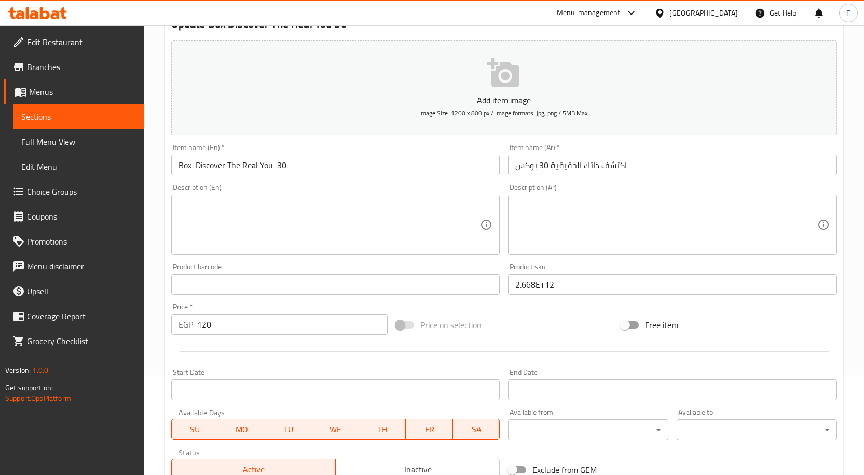
scroll to position [51, 0]
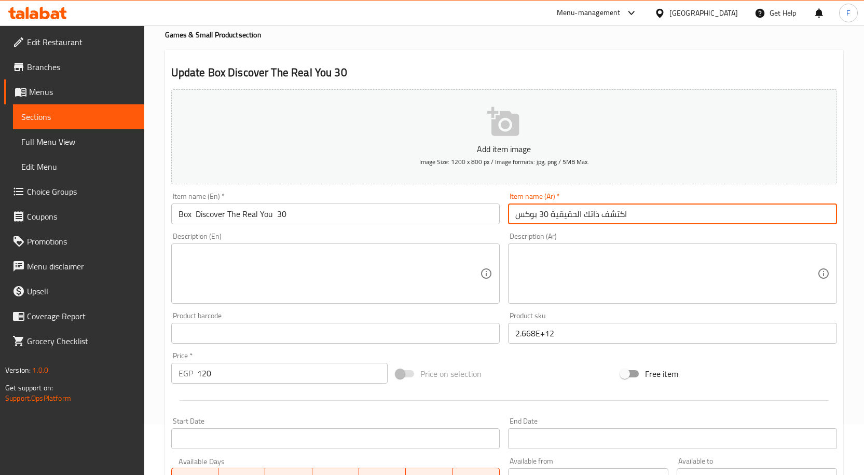
click at [568, 213] on input "اكتشف ذاتك الحقيقية 30 بوكس" at bounding box center [672, 213] width 329 height 21
paste input "بوكس اكتشف ذاتك الحقيقية 30"
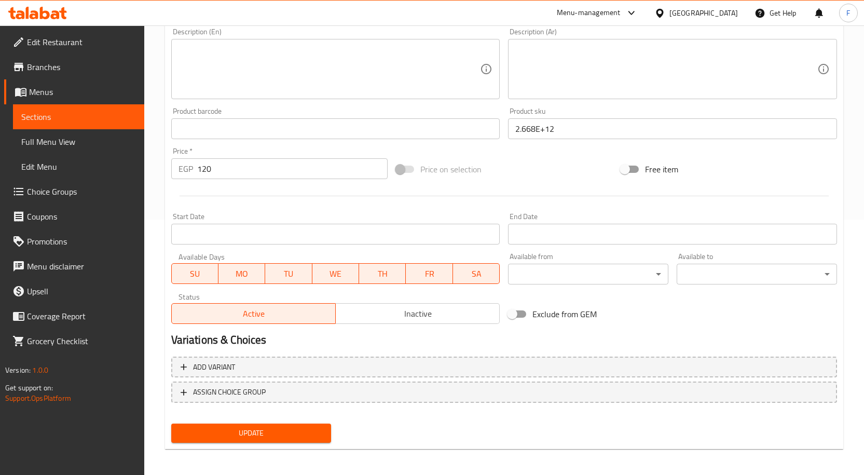
scroll to position [258, 0]
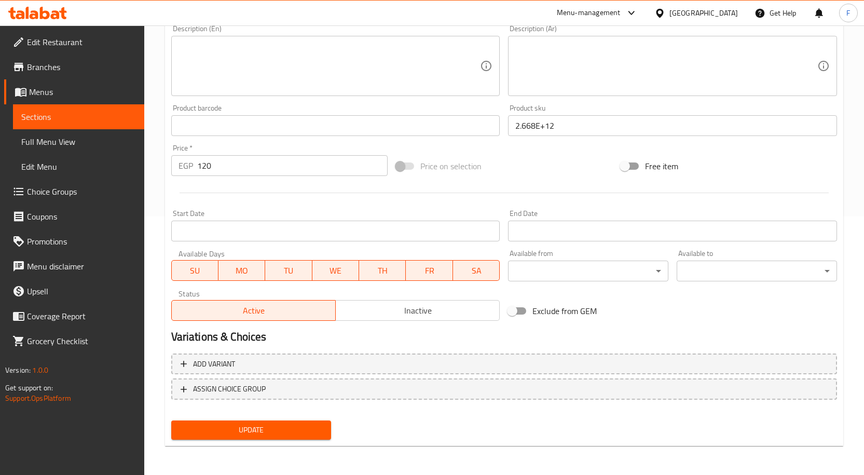
type input "بوكس اكتشف ذاتك الحقيقية 30"
click at [304, 427] on span "Update" at bounding box center [252, 429] width 144 height 13
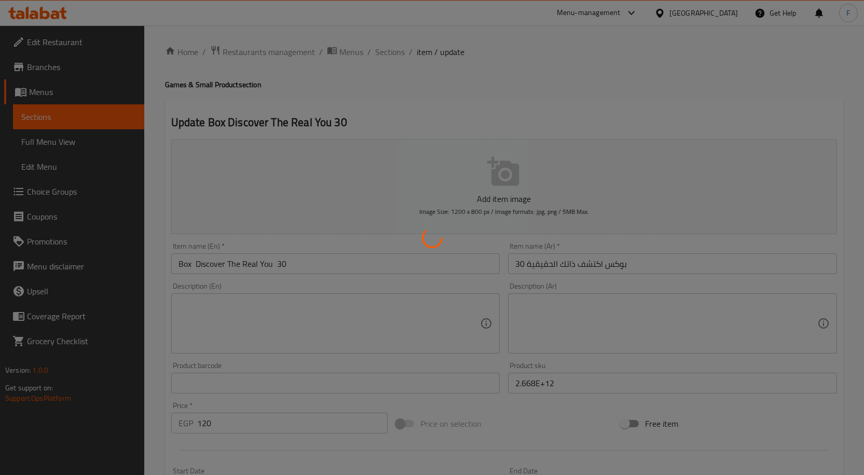
scroll to position [0, 0]
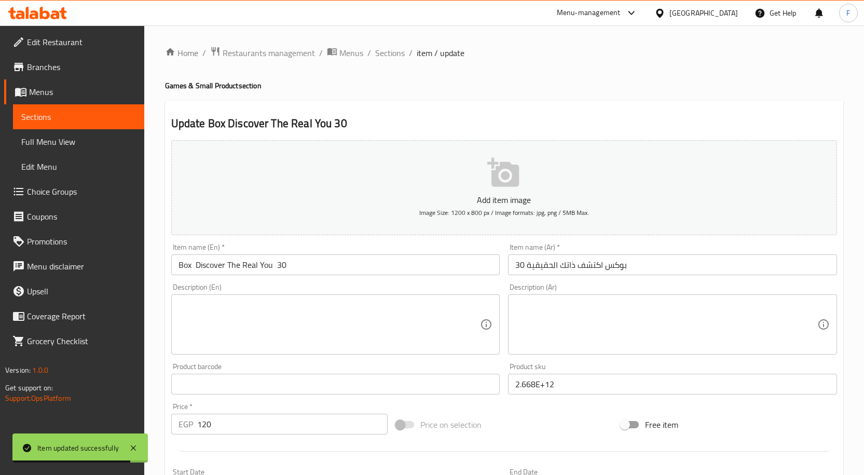
click at [669, 11] on div at bounding box center [661, 12] width 15 height 11
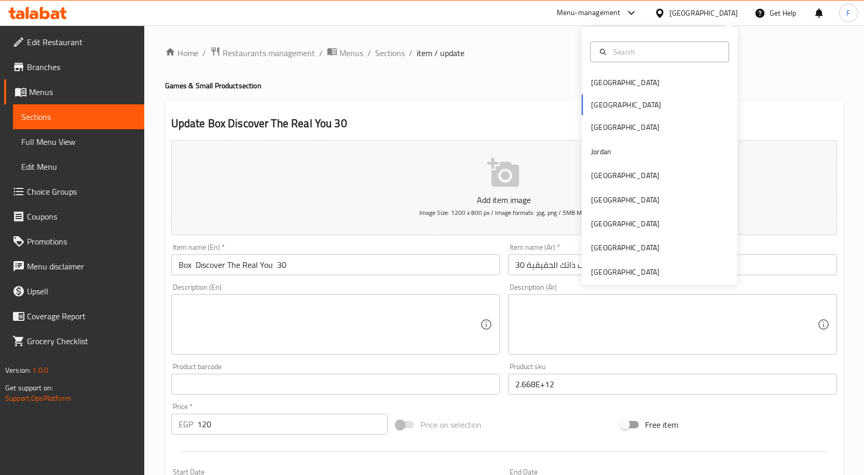
click at [486, 86] on h4 "Games & Small Product section" at bounding box center [504, 85] width 678 height 10
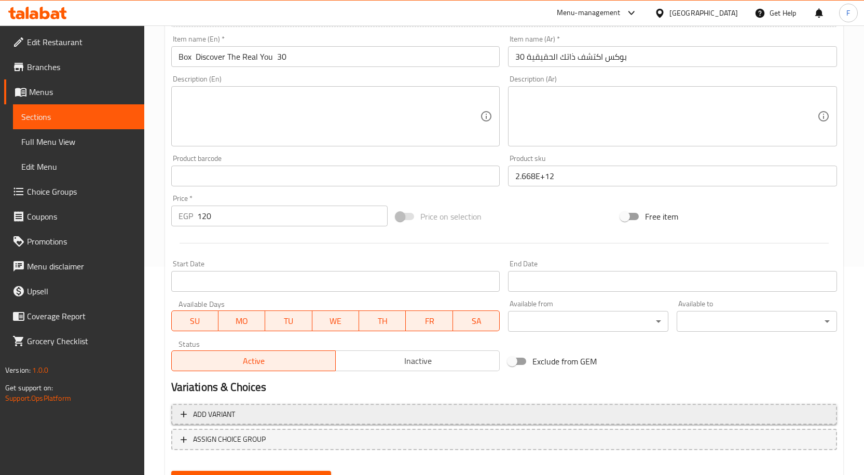
scroll to position [258, 0]
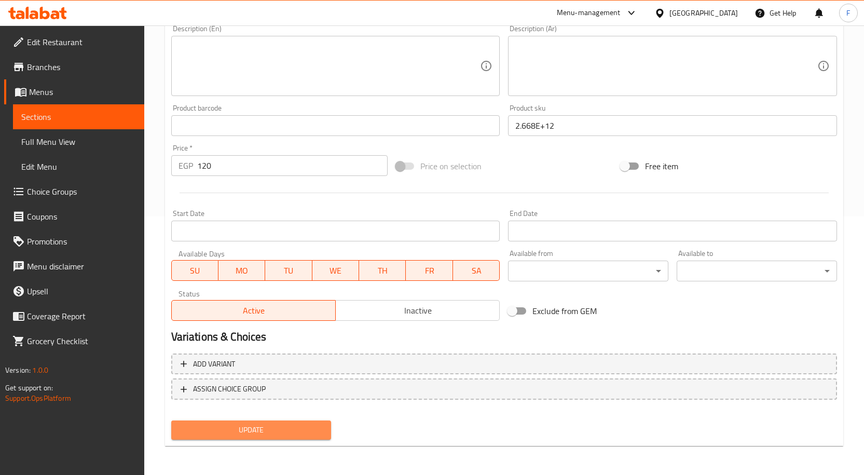
click at [311, 438] on button "Update" at bounding box center [251, 429] width 160 height 19
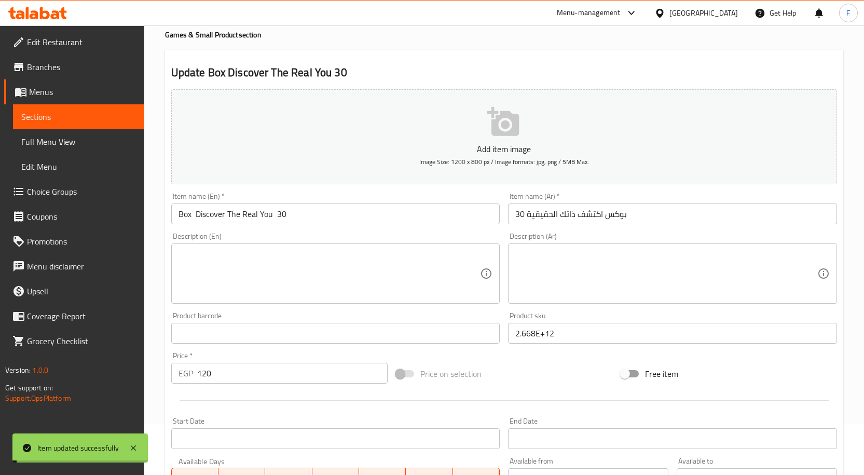
scroll to position [0, 0]
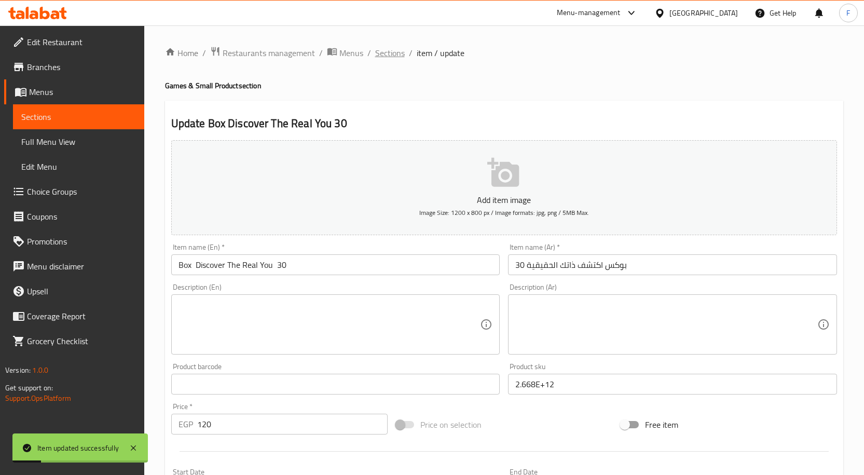
click at [386, 56] on span "Sections" at bounding box center [390, 53] width 30 height 12
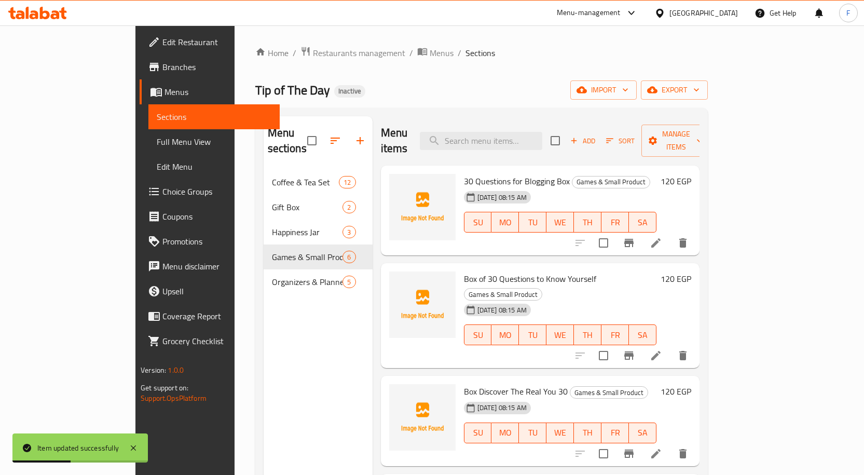
click at [732, 13] on div "[GEOGRAPHIC_DATA]" at bounding box center [703, 12] width 69 height 11
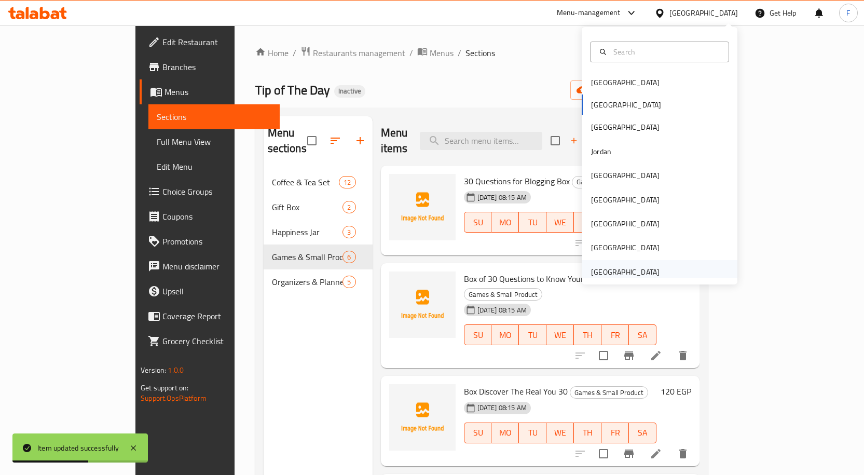
click at [640, 270] on div "United Arab Emirates" at bounding box center [625, 271] width 69 height 11
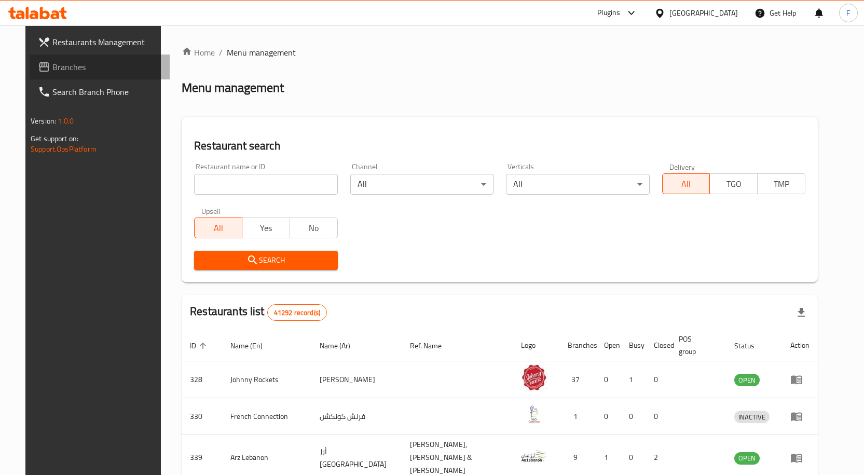
click at [52, 67] on span "Branches" at bounding box center [106, 67] width 109 height 12
